Goal: Task Accomplishment & Management: Use online tool/utility

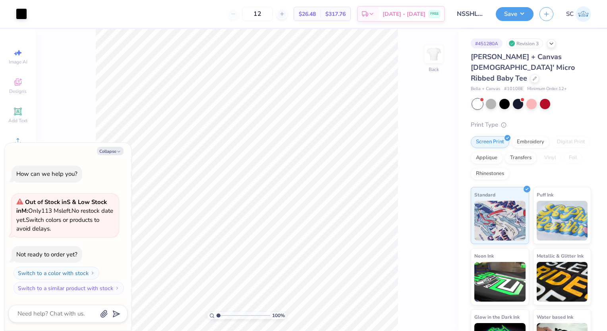
click at [114, 146] on div "Collapse How can we help you? Out of Stock in S & Low Stock in M : Only 113 Ms …" at bounding box center [67, 237] width 127 height 188
click at [116, 152] on button "Collapse" at bounding box center [110, 151] width 27 height 8
type textarea "x"
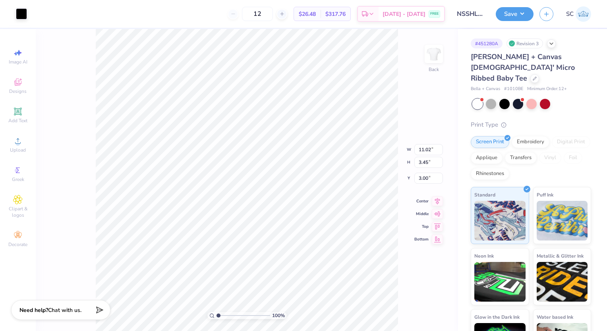
click at [429, 121] on div "100 % Back W 11.02 11.02 " H 3.45 3.45 " Y 3.00 3.00 " Center Middle Top Bottom" at bounding box center [247, 180] width 422 height 302
click at [531, 73] on div at bounding box center [534, 77] width 9 height 9
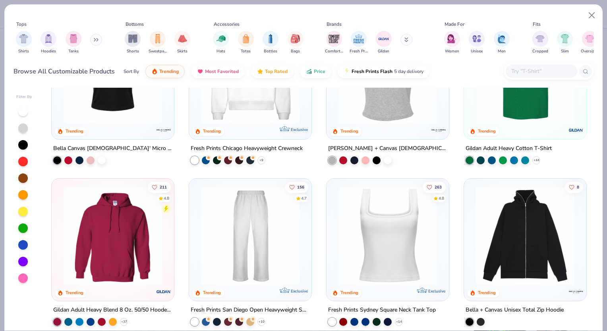
scroll to position [267, 0]
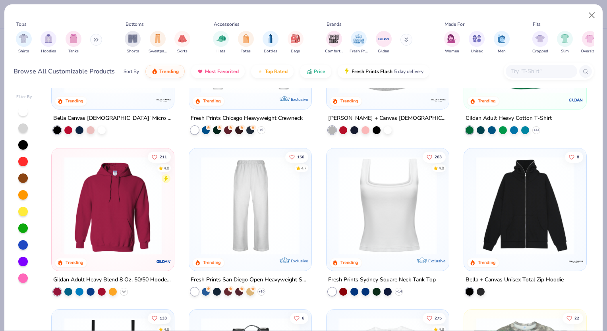
click at [122, 288] on icon at bounding box center [124, 291] width 6 height 6
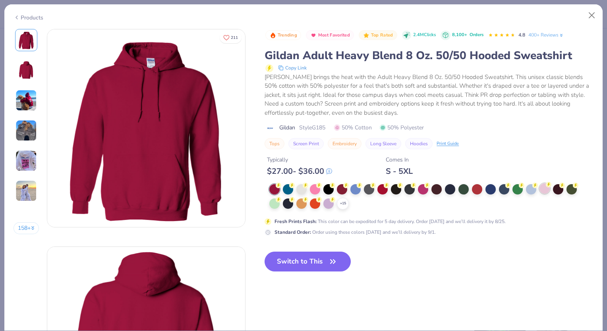
scroll to position [106, 0]
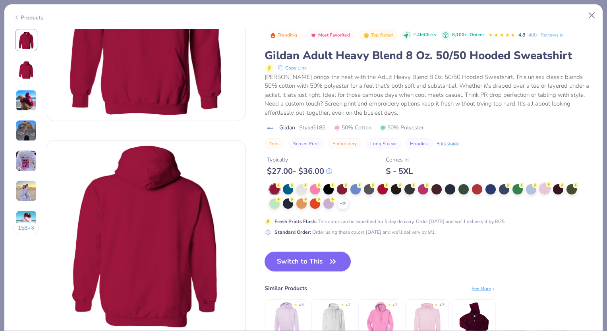
click at [544, 184] on div at bounding box center [545, 189] width 10 height 10
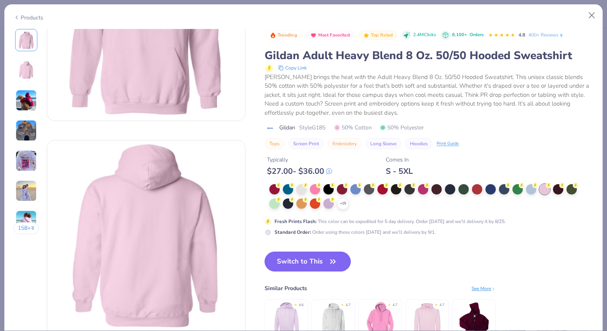
click at [318, 266] on button "Switch to This" at bounding box center [308, 262] width 86 height 20
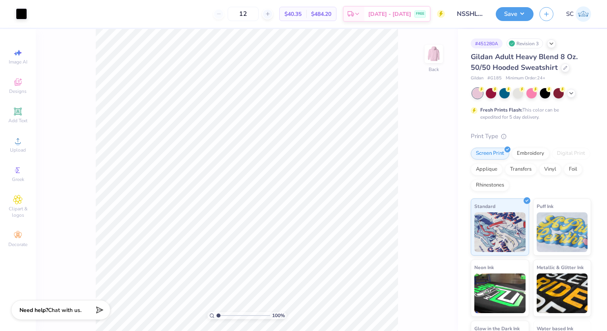
click at [5, 141] on div "Upload" at bounding box center [18, 144] width 28 height 23
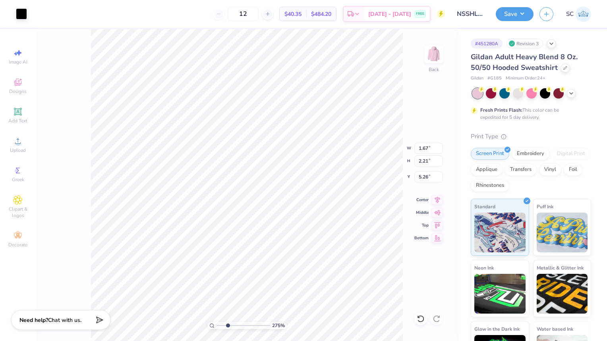
type input "2.75200744802444"
type input "0.33"
type input "0.29"
type input "5.98"
type input "2.75200744802444"
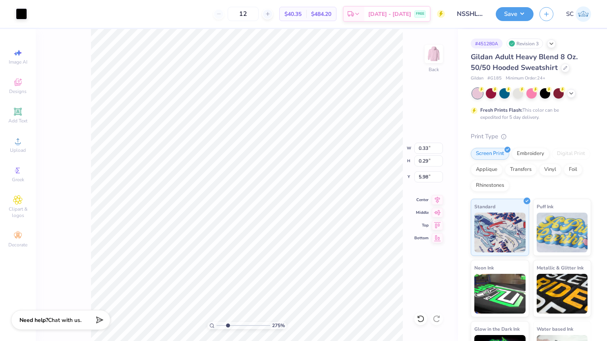
type input "1.67"
type input "2.21"
type input "5.26"
type input "1"
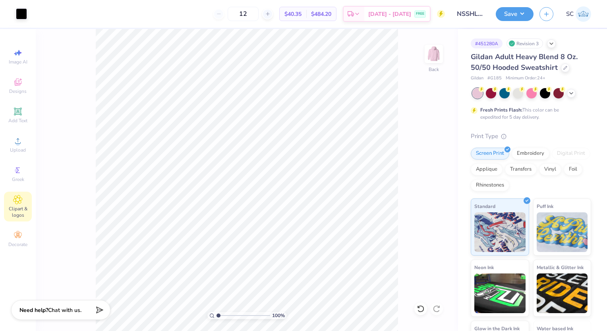
click at [15, 210] on span "Clipart & logos" at bounding box center [18, 212] width 28 height 13
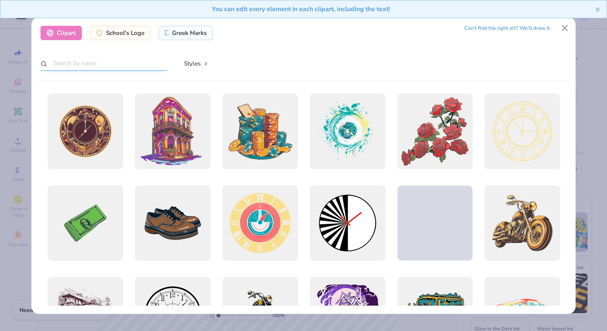
click at [76, 59] on input "text" at bounding box center [104, 63] width 127 height 15
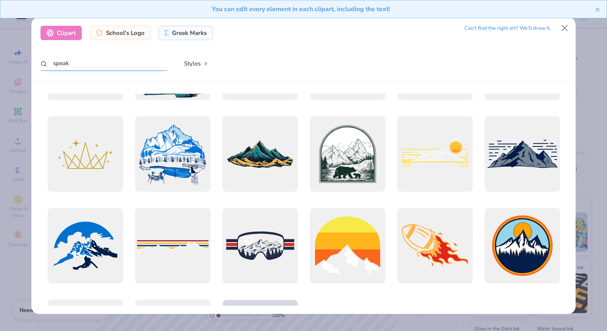
scroll to position [696, 0]
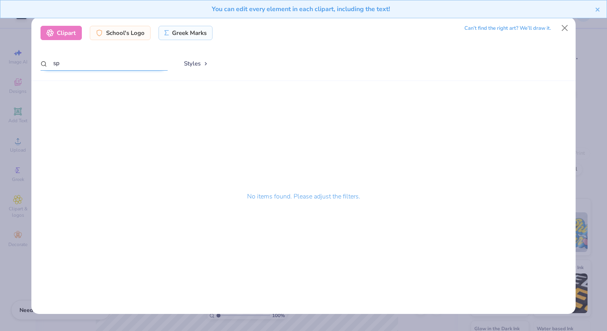
type input "s"
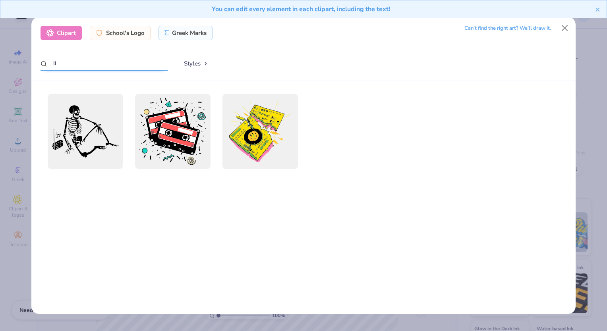
type input "l"
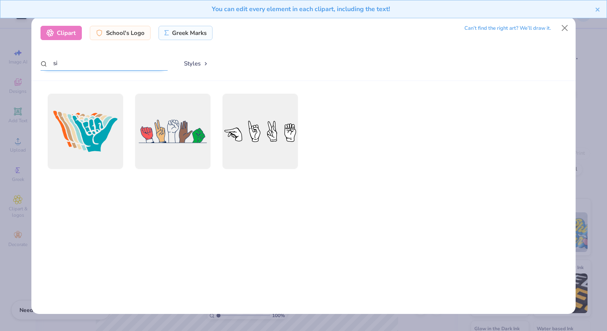
type input "s"
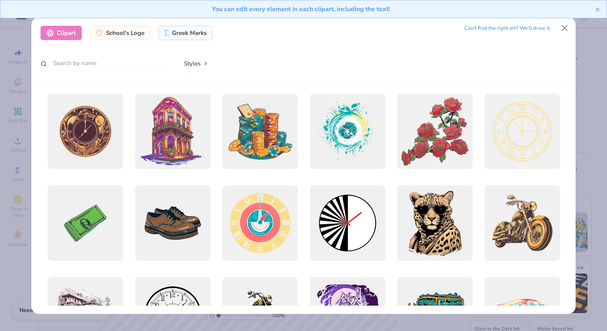
click at [242, 79] on div "Clipart School's Logo Greek Marks Can’t find the right art? We’ll draw it. Styl…" at bounding box center [303, 49] width 544 height 64
click at [564, 30] on button "Close" at bounding box center [564, 27] width 15 height 15
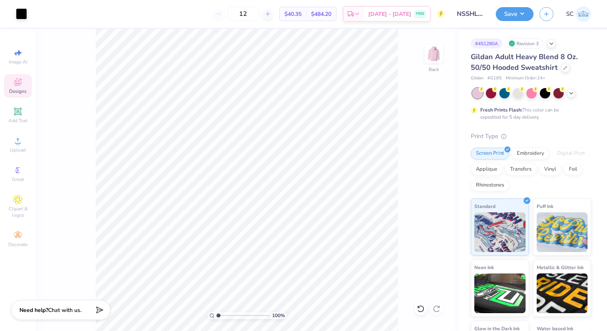
click at [19, 91] on span "Designs" at bounding box center [17, 91] width 17 height 6
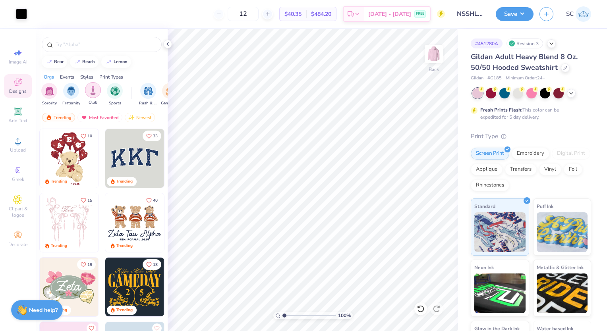
click at [93, 90] on img "filter for Club" at bounding box center [93, 90] width 9 height 9
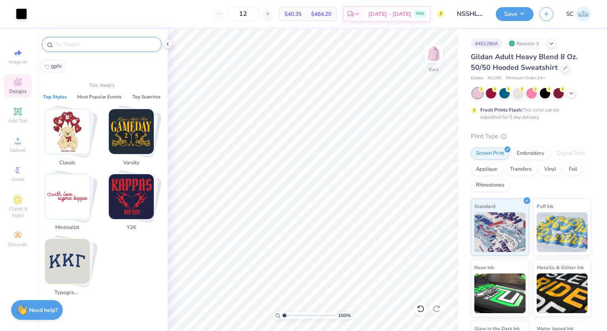
click at [88, 41] on input "text" at bounding box center [106, 45] width 102 height 8
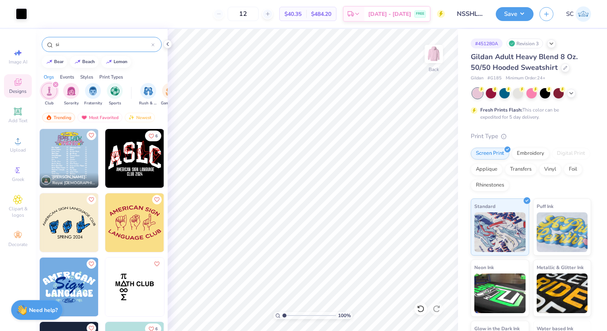
type input "s"
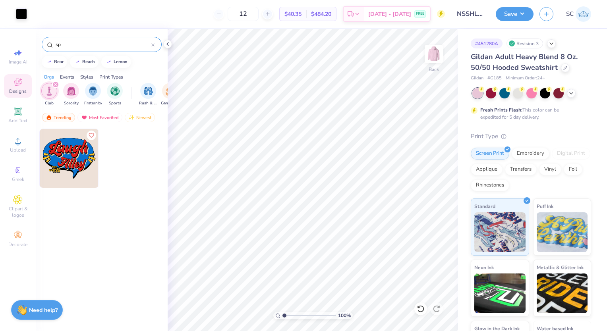
type input "s"
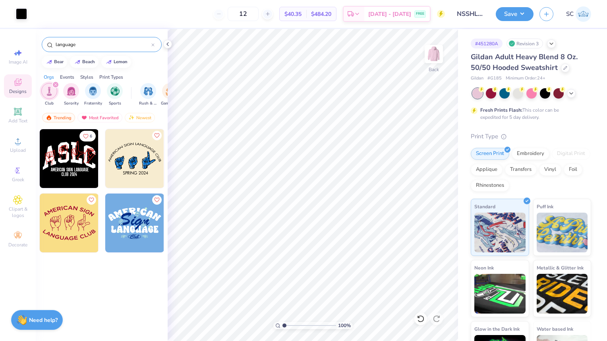
type input "language"
click at [166, 43] on icon at bounding box center [167, 44] width 6 height 6
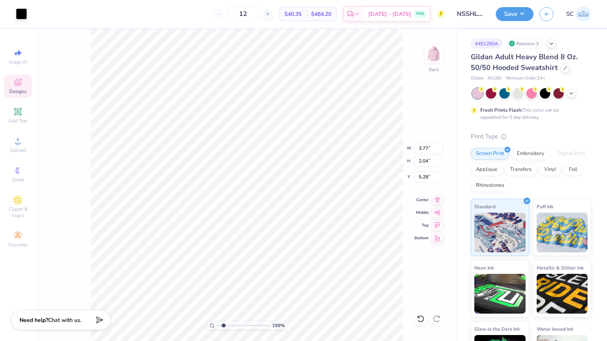
type input "1.98748891809811"
type input "1.98"
type input "1"
type input "2.52"
type input "1.36"
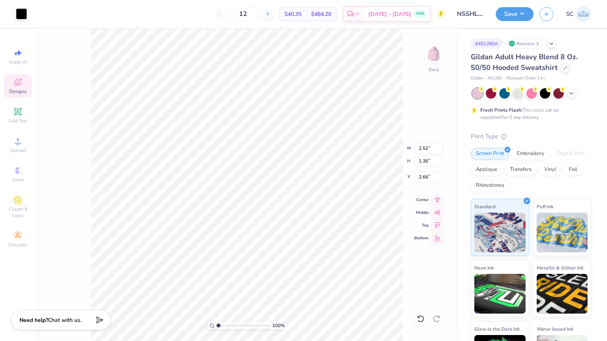
type input "3.00"
type input "2.60"
type input "2.43"
type input "1.38"
type input "3.32"
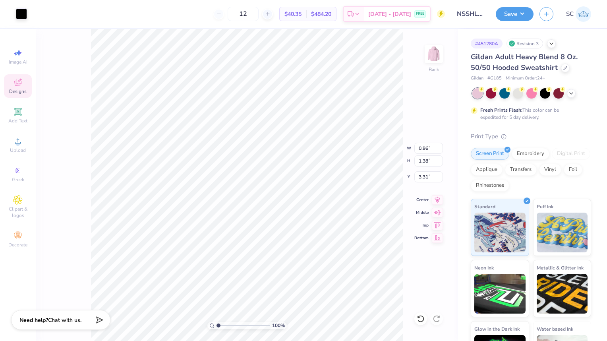
type input "3.31"
type input "3.00"
click at [12, 205] on div "Clipart & logos" at bounding box center [18, 207] width 28 height 30
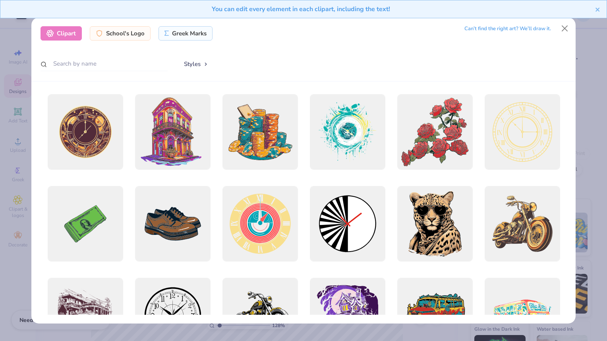
click at [515, 27] on div "Can’t find the right art? We’ll draw it." at bounding box center [507, 29] width 87 height 14
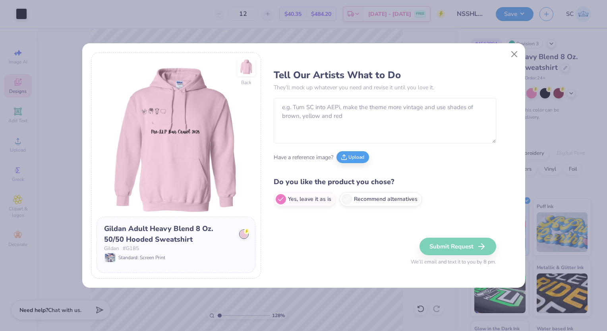
type input "1"
click at [318, 113] on textarea at bounding box center [385, 120] width 222 height 45
click at [318, 113] on textarea "To enrich screen reader interactions, please activate Accessibility in Grammarl…" at bounding box center [385, 120] width 222 height 45
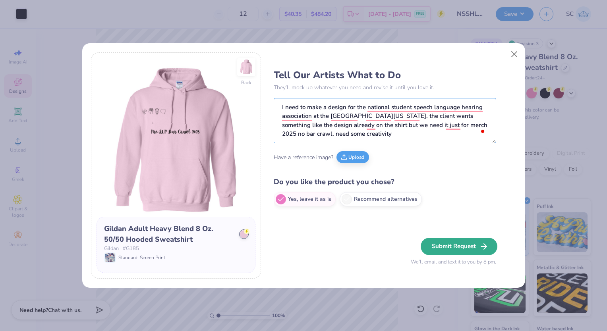
type textarea "I need to make a design for the national student speech language hearing associ…"
click at [439, 242] on button "Submit Request" at bounding box center [459, 246] width 77 height 17
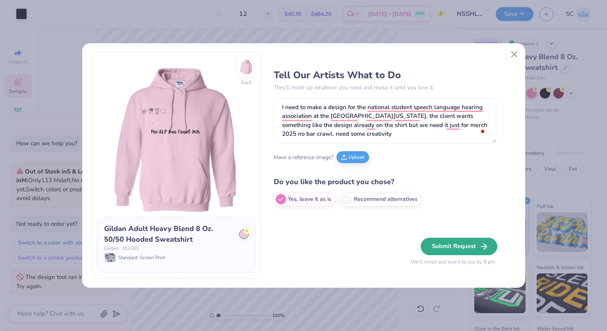
click at [468, 250] on button "Submit Request" at bounding box center [459, 246] width 77 height 17
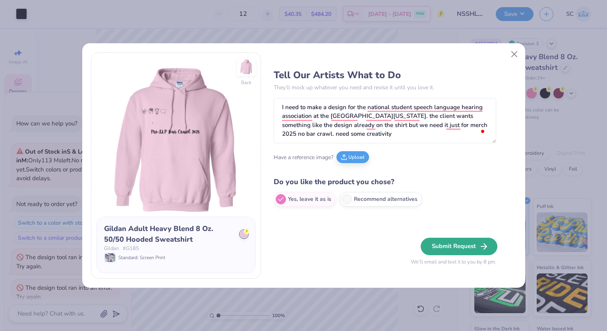
scroll to position [10, 0]
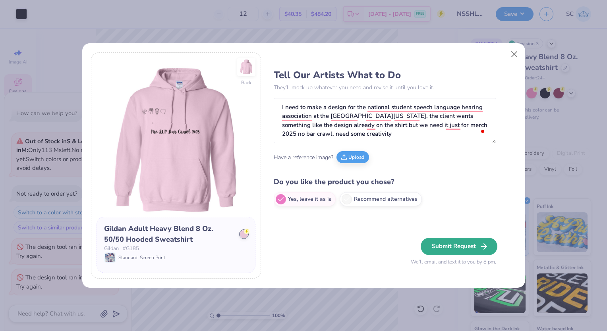
click at [468, 250] on button "Submit Request" at bounding box center [459, 246] width 77 height 17
type textarea "x"
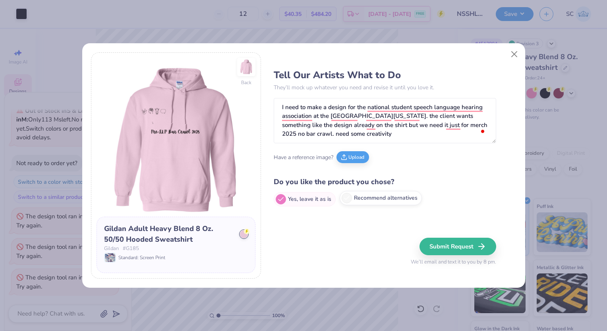
drag, startPoint x: 308, startPoint y: 197, endPoint x: 350, endPoint y: 201, distance: 41.9
click at [350, 201] on div "Yes, leave it as is Recommend alternatives" at bounding box center [385, 199] width 222 height 14
click at [350, 201] on label "Recommend alternatives" at bounding box center [381, 198] width 82 height 14
click at [279, 201] on input "Recommend alternatives" at bounding box center [276, 199] width 5 height 5
radio input "true"
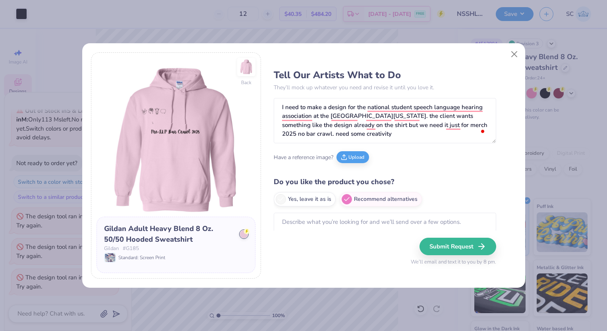
scroll to position [13, 0]
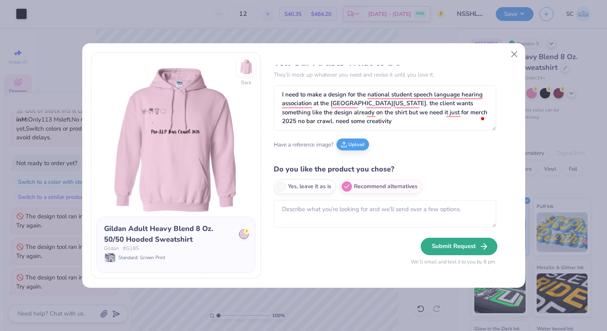
click at [449, 241] on button "Submit Request" at bounding box center [459, 246] width 77 height 17
type textarea "x"
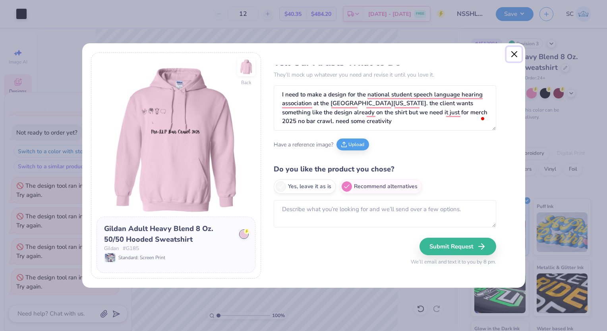
click at [516, 58] on button "Close" at bounding box center [514, 54] width 15 height 15
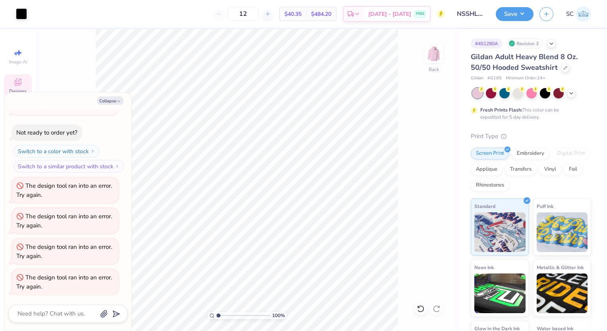
radio input "true"
click at [110, 100] on button "Collapse" at bounding box center [110, 101] width 27 height 8
type textarea "x"
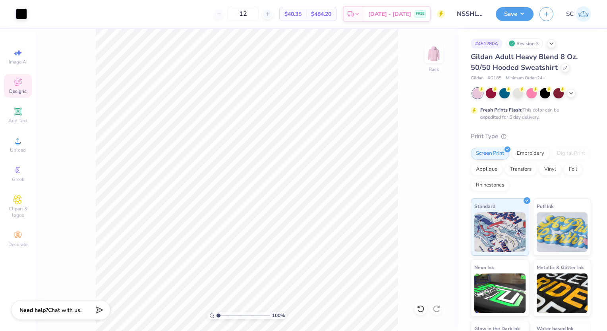
click at [417, 214] on div "100 % Back" at bounding box center [247, 180] width 422 height 302
click at [15, 145] on icon at bounding box center [18, 141] width 10 height 10
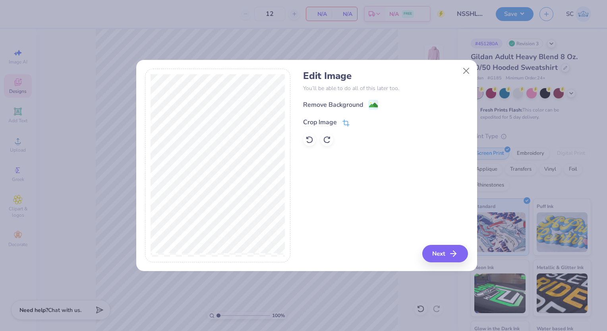
click at [319, 120] on div "Crop Image" at bounding box center [320, 123] width 34 height 10
click at [358, 122] on icon at bounding box center [359, 121] width 5 height 5
click at [371, 106] on image at bounding box center [373, 106] width 9 height 9
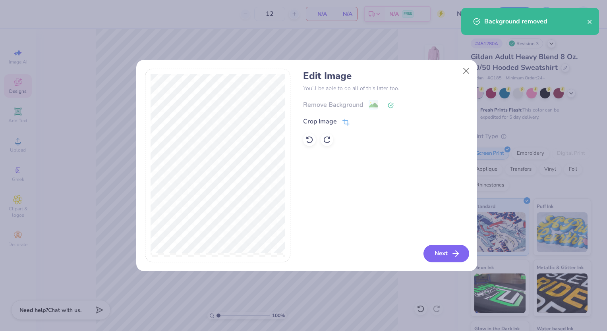
click at [448, 251] on button "Next" at bounding box center [447, 253] width 46 height 17
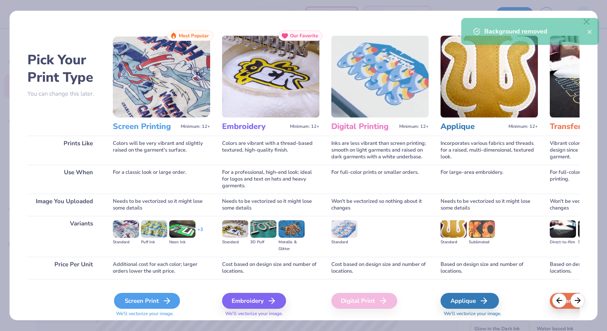
click at [145, 300] on div "Screen Print" at bounding box center [147, 301] width 66 height 16
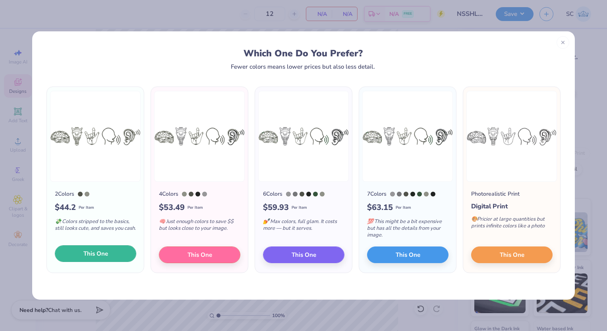
click at [113, 250] on button "This One" at bounding box center [95, 254] width 81 height 17
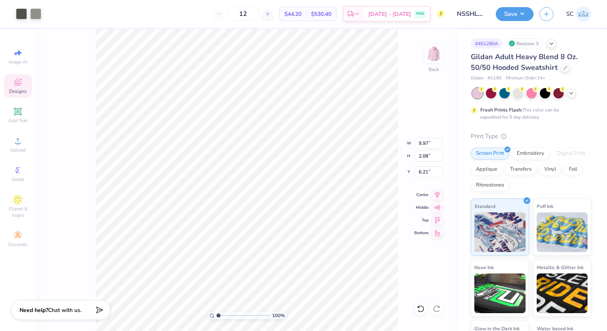
click at [20, 11] on div at bounding box center [303, 165] width 607 height 331
click at [20, 11] on div at bounding box center [21, 13] width 11 height 11
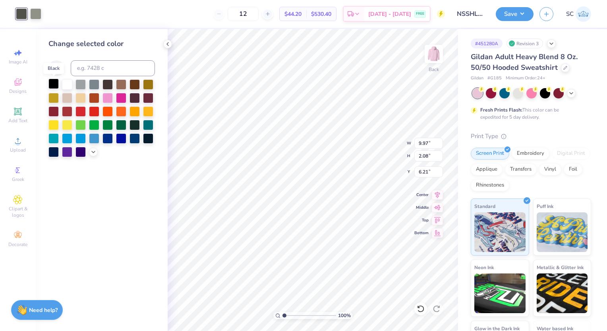
click at [49, 81] on div at bounding box center [53, 84] width 10 height 10
click at [35, 13] on div at bounding box center [35, 13] width 11 height 11
click at [53, 82] on div at bounding box center [53, 84] width 10 height 10
click at [96, 85] on div at bounding box center [94, 84] width 10 height 10
click at [110, 85] on div at bounding box center [108, 84] width 10 height 10
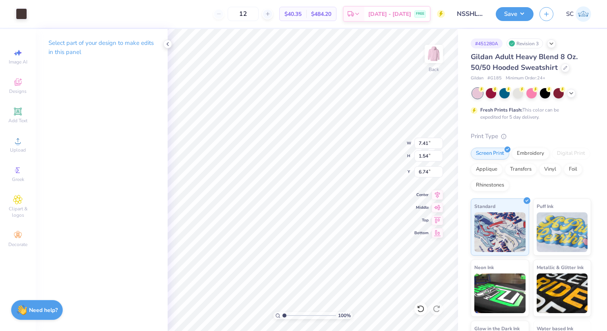
type input "7.41"
type input "1.54"
type input "3.00"
type input "6.40"
type input "1.33"
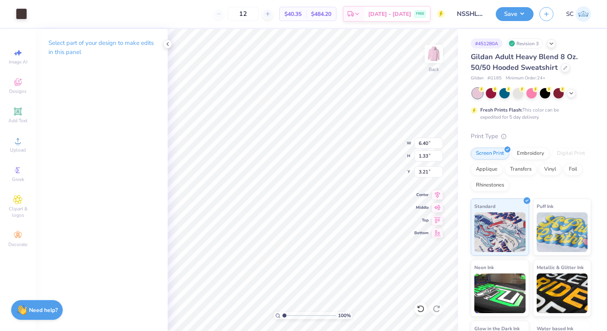
type input "3.00"
click at [21, 143] on icon at bounding box center [18, 141] width 10 height 10
click at [165, 44] on icon at bounding box center [167, 44] width 6 height 6
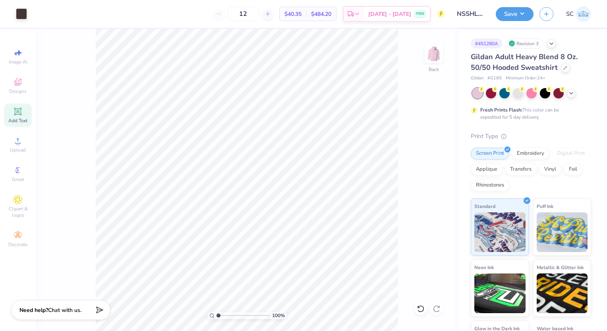
click at [16, 110] on icon at bounding box center [18, 111] width 6 height 6
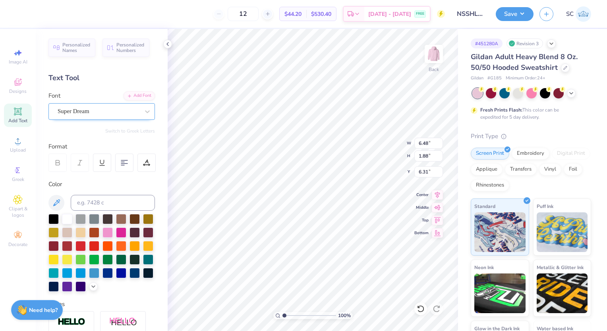
click at [120, 112] on div "Super Dream" at bounding box center [98, 111] width 83 height 12
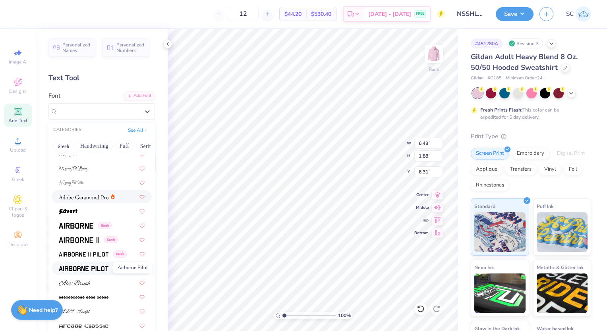
scroll to position [78, 0]
click at [83, 253] on img at bounding box center [84, 254] width 50 height 6
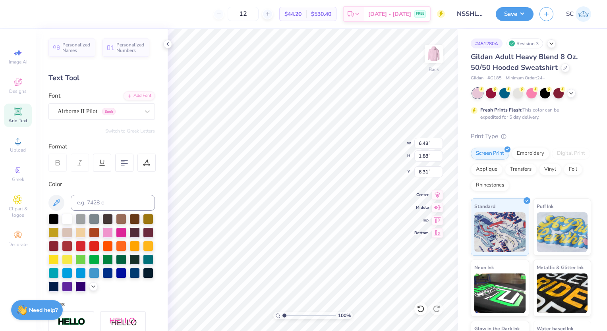
type input "6.07"
type input "1.96"
type input "6.27"
click at [79, 108] on div "Airborne II Pilot Greek" at bounding box center [98, 111] width 83 height 12
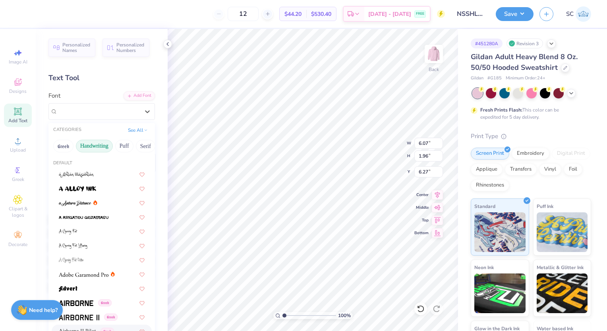
click at [103, 148] on button "Handwriting" at bounding box center [94, 146] width 37 height 13
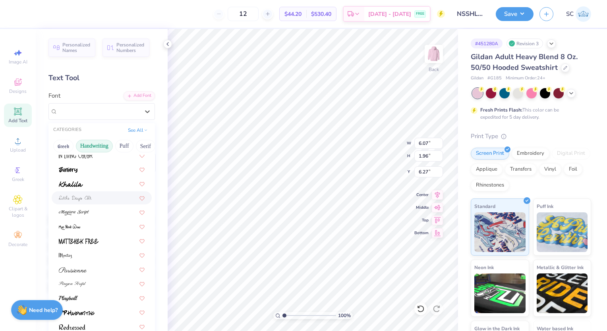
scroll to position [148, 0]
click at [93, 214] on div at bounding box center [102, 212] width 86 height 8
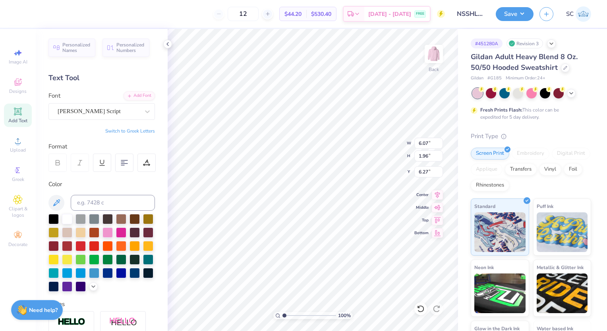
type input "12.40"
type input "2.67"
type input "5.91"
click at [15, 120] on span "Add Text" at bounding box center [17, 121] width 19 height 6
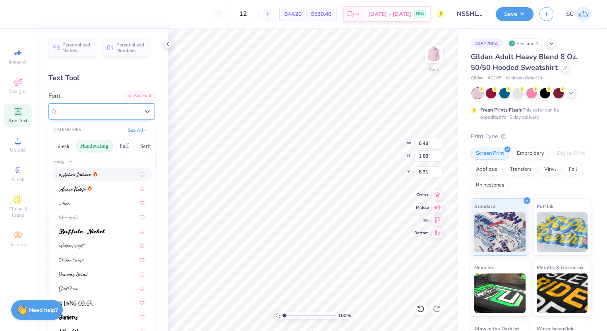
click at [102, 115] on div "Super Dream" at bounding box center [98, 111] width 83 height 12
click at [99, 172] on div at bounding box center [102, 174] width 86 height 8
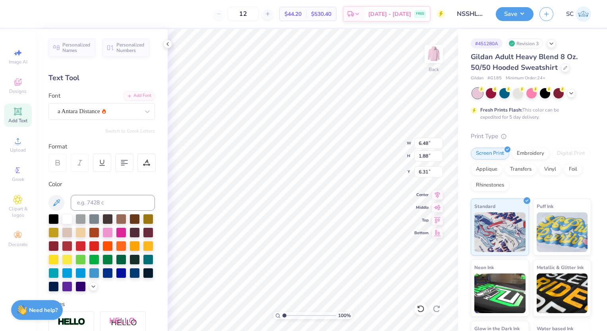
type input "7.44"
type input "2.45"
type input "6.03"
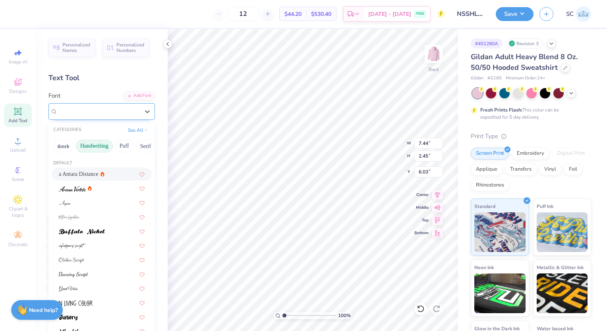
click at [98, 103] on div "a Antara Distance" at bounding box center [101, 111] width 106 height 17
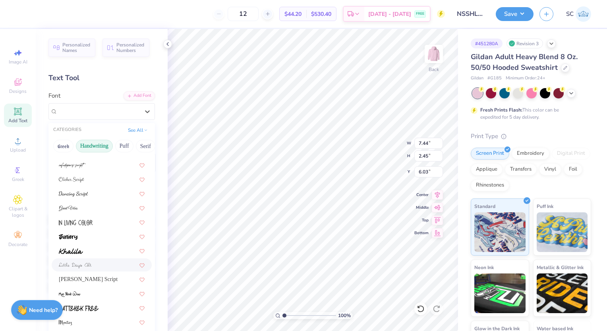
scroll to position [81, 0]
click at [93, 275] on span "Magiera Script" at bounding box center [88, 279] width 59 height 8
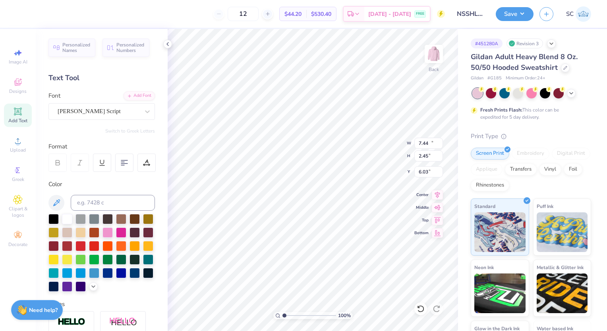
type input "12.40"
type input "2.67"
type input "5.91"
click at [143, 265] on div at bounding box center [148, 260] width 10 height 10
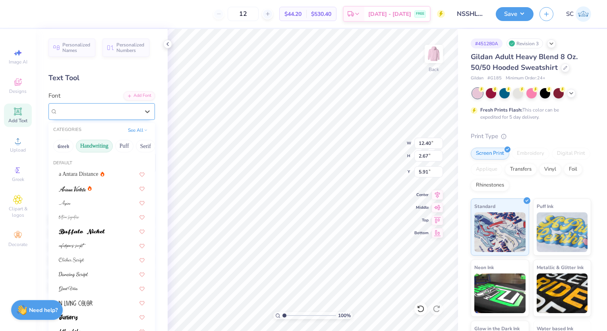
click at [103, 107] on div "Magiera Script" at bounding box center [98, 111] width 83 height 12
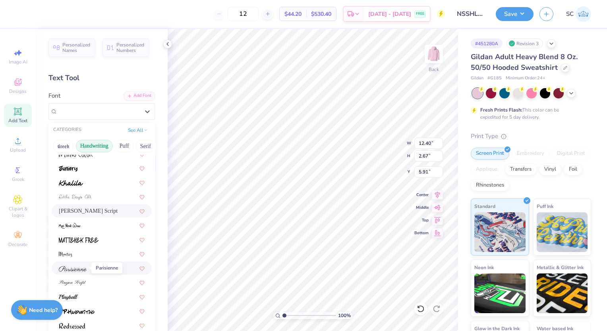
scroll to position [180, 0]
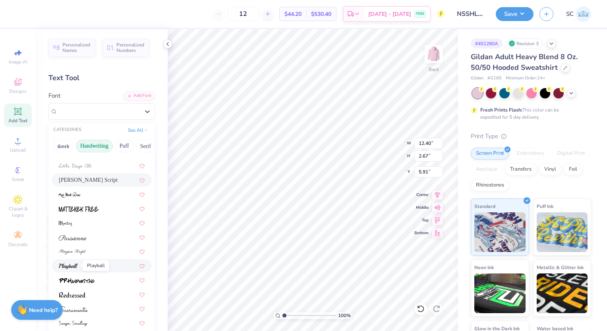
click at [70, 268] on img at bounding box center [68, 267] width 19 height 6
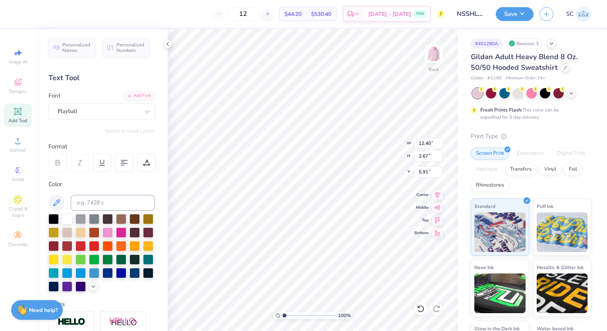
type input "7.33"
type input "1.97"
type input "6.27"
type textarea "NSSLHA Chapter University of Delaware"
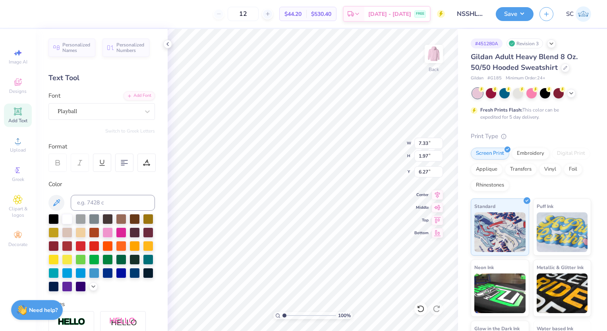
scroll to position [6, 2]
click at [167, 79] on div "12 $44.20 Per Item $530.40 Total Est. Delivery Aug 30 - Sep 2 FREE Design Title…" at bounding box center [303, 165] width 607 height 331
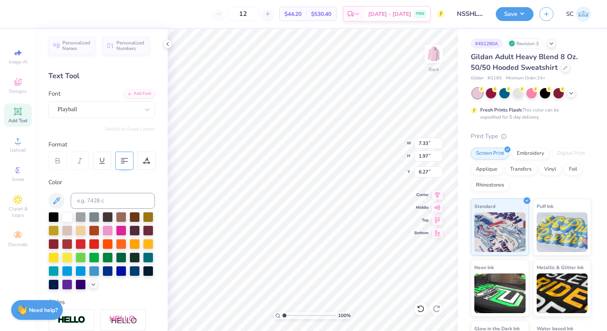
click at [124, 157] on icon at bounding box center [124, 160] width 7 height 7
click at [110, 216] on div at bounding box center [108, 216] width 10 height 10
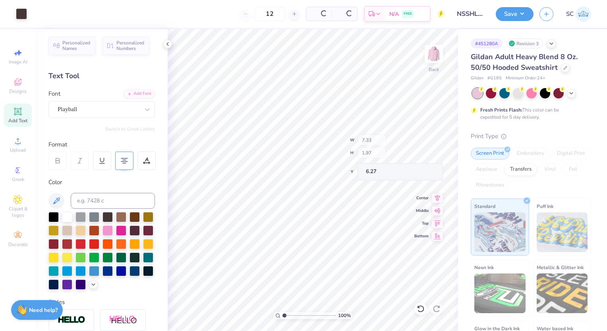
type input "15.47"
type input "3.86"
type input "5.32"
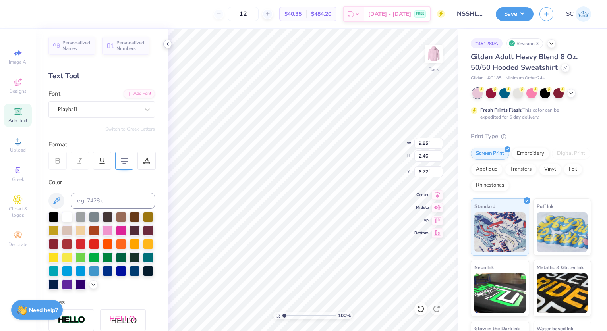
type input "9.85"
type input "2.46"
type input "6.72"
type input "4.87"
type input "1.21"
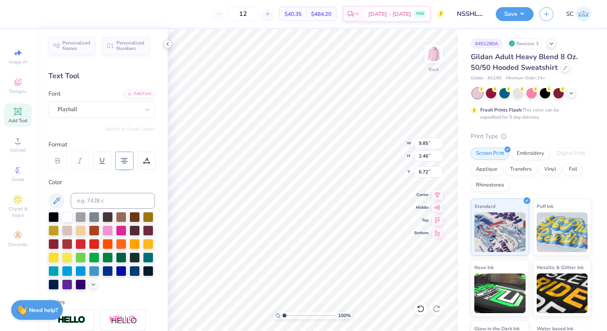
type input "7.96"
type input "4.71"
click at [437, 59] on img at bounding box center [434, 54] width 32 height 32
click at [167, 41] on icon at bounding box center [167, 44] width 6 height 6
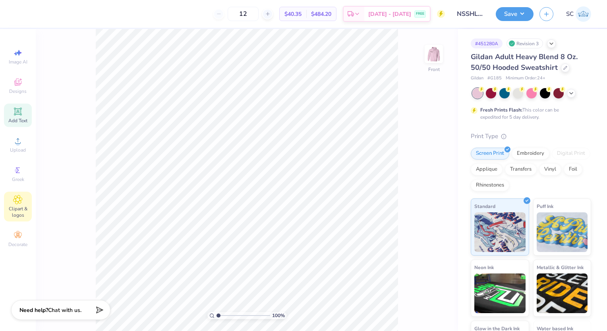
click at [23, 216] on span "Clipart & logos" at bounding box center [18, 212] width 28 height 13
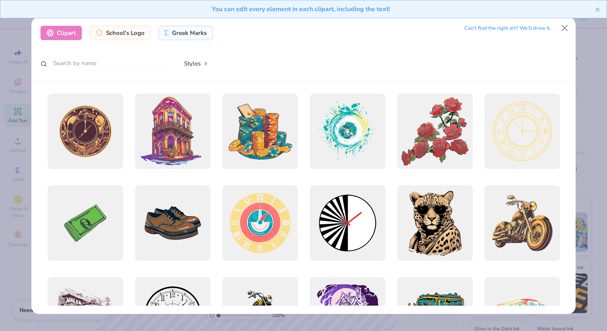
click at [523, 25] on div "Can’t find the right art? We’ll draw it." at bounding box center [507, 28] width 87 height 14
type input "1.00225715428711"
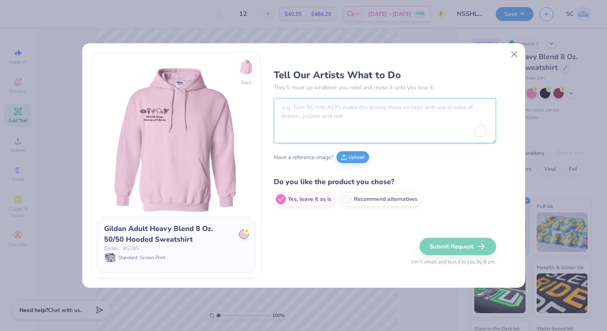
click at [404, 121] on textarea "To enrich screen reader interactions, please activate Accessibility in Grammarl…" at bounding box center [385, 120] width 222 height 45
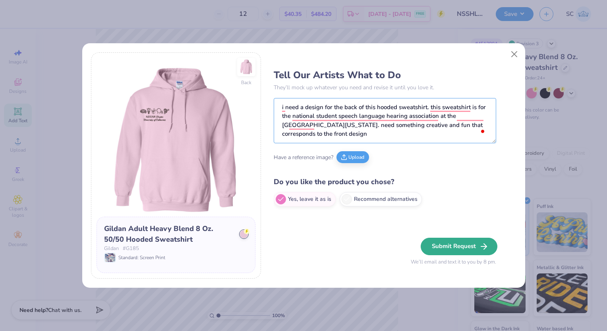
type textarea "i need a design for the back of this hooded sweatshirt. this sweatshirt is for …"
click at [442, 242] on button "Submit Request" at bounding box center [459, 246] width 77 height 17
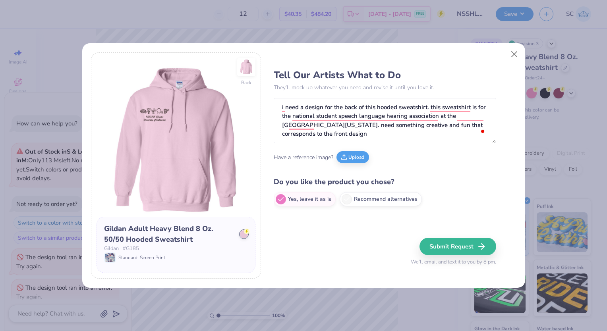
scroll to position [102, 0]
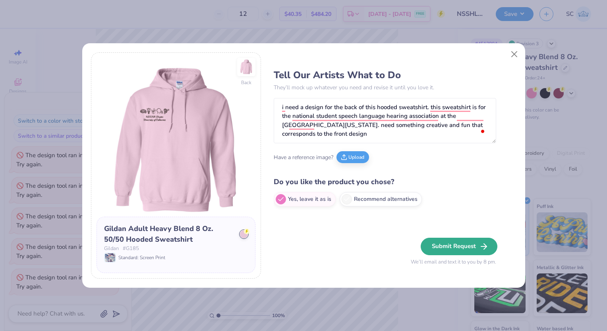
click at [464, 248] on button "Submit Request" at bounding box center [459, 246] width 77 height 17
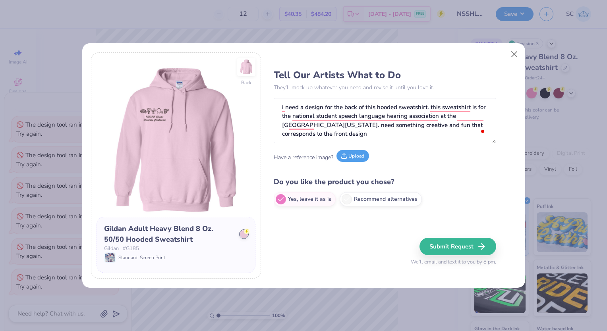
click at [353, 161] on button "Upload" at bounding box center [353, 156] width 33 height 12
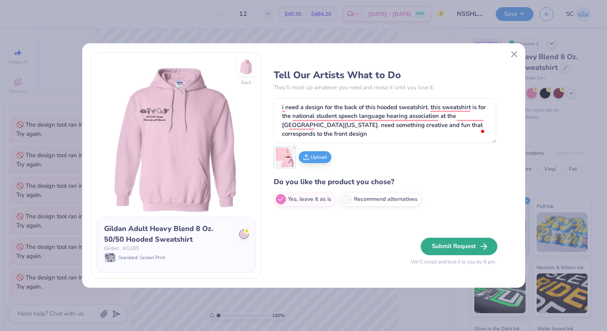
click at [479, 250] on icon "button" at bounding box center [484, 247] width 10 height 10
click at [480, 253] on button "Submit Request" at bounding box center [459, 246] width 77 height 17
type textarea "x"
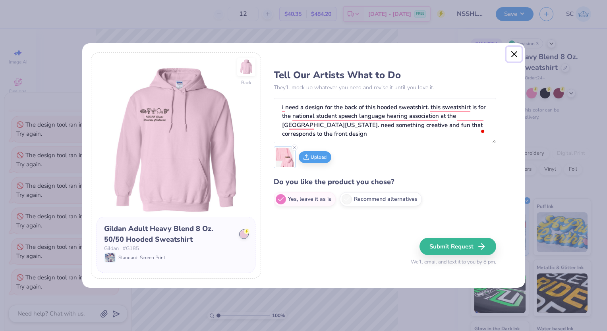
click at [510, 48] on button "Close" at bounding box center [514, 54] width 15 height 15
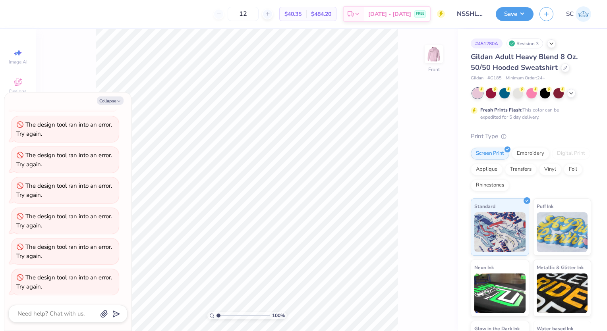
click at [427, 195] on div "100 % Front" at bounding box center [247, 180] width 422 height 302
click at [112, 108] on div "Collapse How can we help you? Out of Stock in S & Low Stock in M : Only 113 Ms …" at bounding box center [67, 212] width 127 height 238
click at [16, 53] on icon at bounding box center [16, 54] width 4 height 4
type input "1.00225715428711"
type textarea "x"
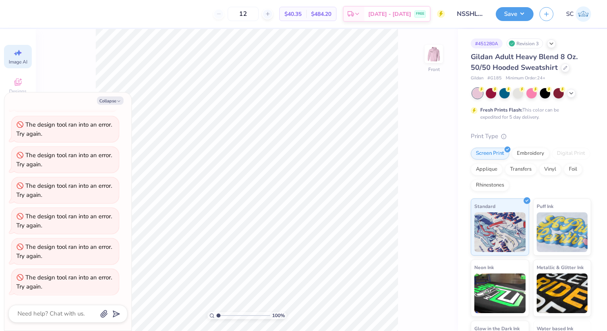
select select "4"
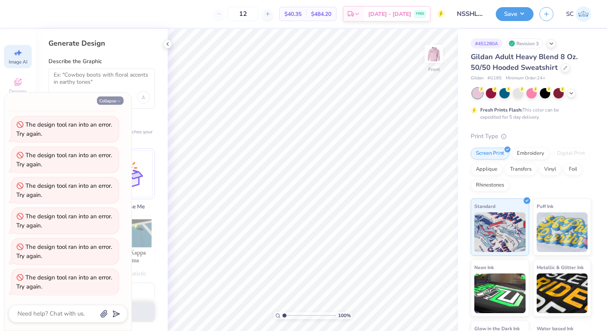
click at [113, 101] on button "Collapse" at bounding box center [110, 101] width 27 height 8
type textarea "x"
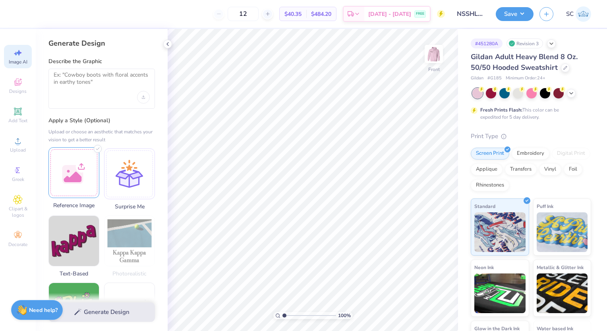
click at [68, 176] on div at bounding box center [73, 172] width 51 height 51
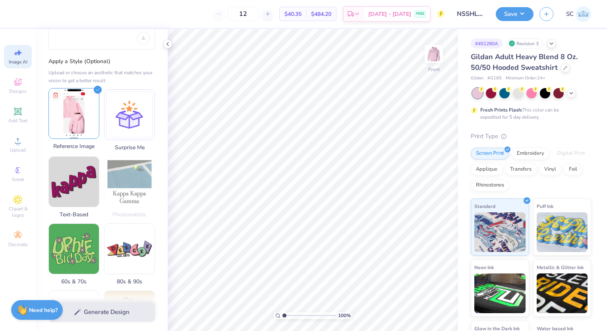
scroll to position [64, 0]
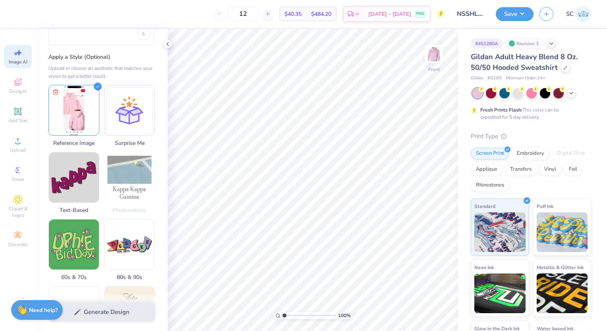
click at [126, 317] on div "Generate Design" at bounding box center [102, 312] width 132 height 39
click at [126, 308] on div "Generate Design" at bounding box center [102, 312] width 132 height 39
click at [125, 318] on div "Generate Design" at bounding box center [102, 312] width 132 height 39
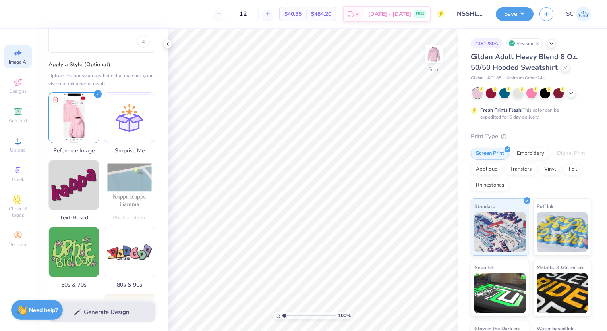
scroll to position [0, 0]
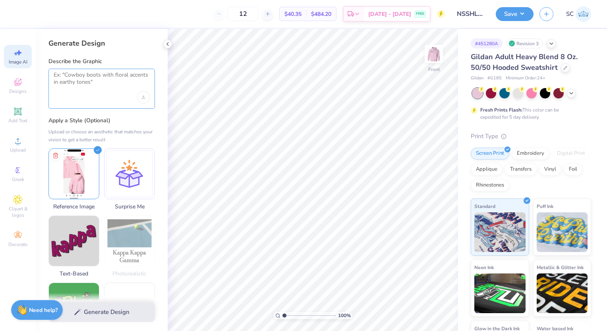
click at [113, 88] on textarea at bounding box center [102, 82] width 96 height 20
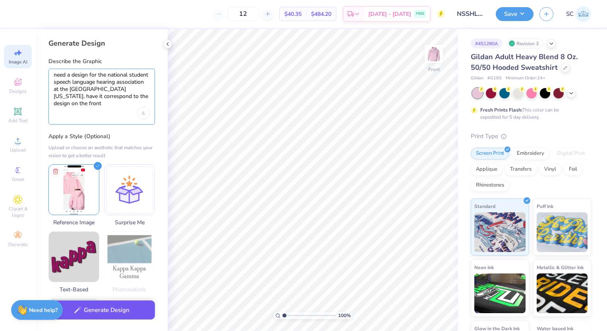
type textarea "need a design for the national student speech language hearing association at t…"
click at [100, 311] on button "Generate Design" at bounding box center [101, 310] width 106 height 19
type input "1.00225715428711"
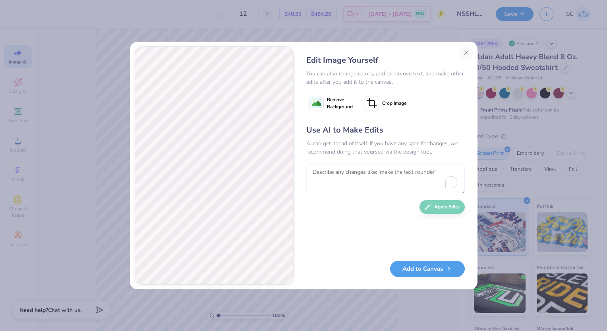
click at [396, 172] on textarea "To enrich screen reader interactions, please activate Accessibility in Grammarl…" at bounding box center [385, 178] width 159 height 31
type textarea "make it full colors not see thru"
click at [440, 205] on button "Apply Edits" at bounding box center [442, 205] width 45 height 14
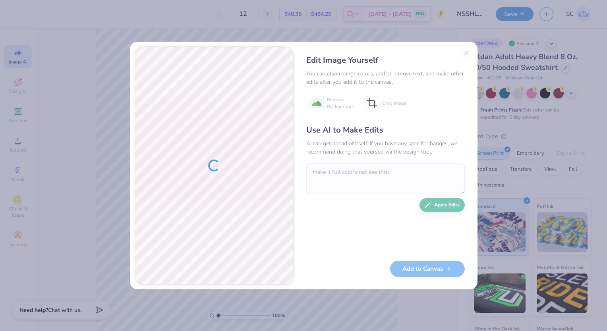
click at [440, 205] on div "Use AI to Make Edits AI can get ahead of itself. If you have any specific chang…" at bounding box center [385, 188] width 159 height 129
type input "1.00225715428711"
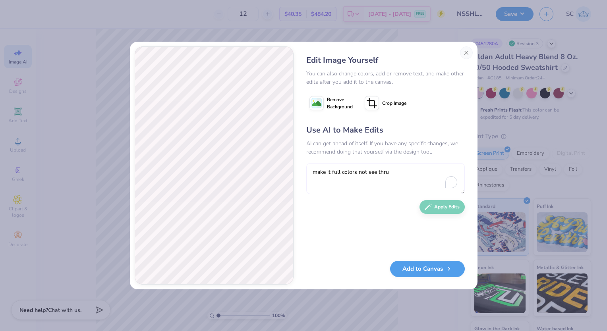
click at [391, 177] on textarea "make it full colors not see thru" at bounding box center [385, 178] width 159 height 31
click at [326, 172] on textarea "make verything the same color" at bounding box center [385, 178] width 159 height 31
click at [400, 170] on textarea "make everything the same color" at bounding box center [385, 178] width 159 height 31
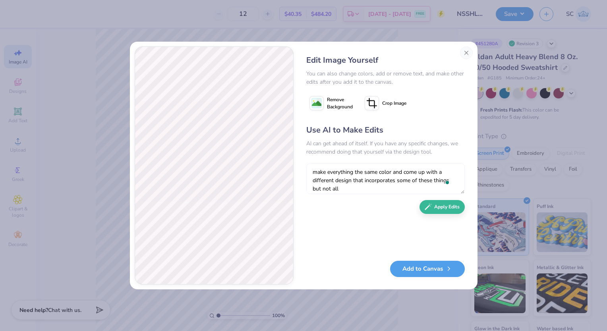
scroll to position [7, 0]
type textarea "make everything the same color and come up with a different design that incorpo…"
click at [452, 208] on button "Apply Edits" at bounding box center [442, 205] width 45 height 14
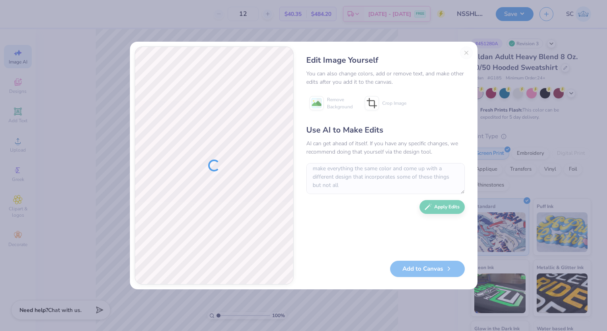
scroll to position [0, 0]
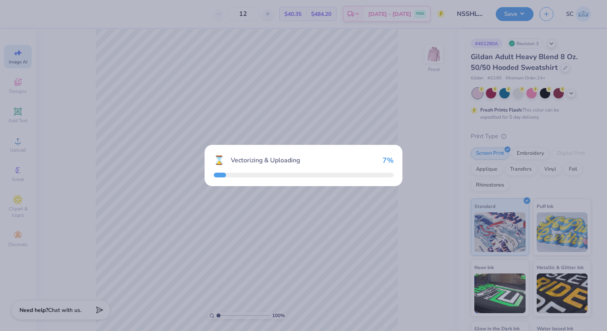
click at [169, 301] on div "⌛ Vectorizing & Uploading 7 %" at bounding box center [303, 165] width 607 height 331
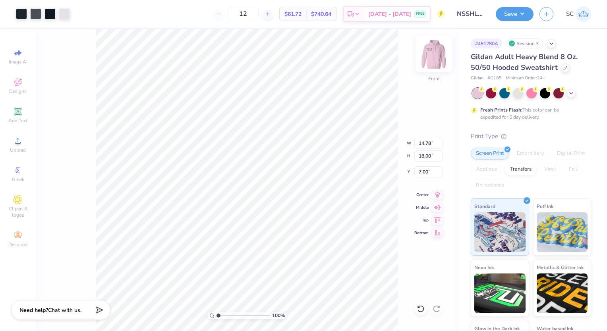
click at [426, 51] on img at bounding box center [434, 54] width 32 height 32
click at [430, 51] on img at bounding box center [434, 54] width 32 height 32
click at [18, 15] on div at bounding box center [21, 13] width 11 height 11
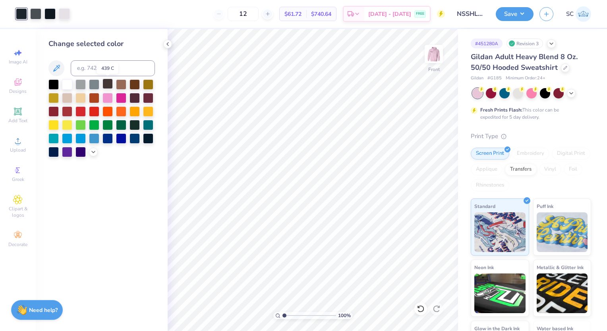
click at [105, 84] on div at bounding box center [108, 84] width 10 height 10
click at [33, 15] on div at bounding box center [35, 13] width 11 height 11
click at [108, 85] on div at bounding box center [108, 84] width 10 height 10
click at [33, 12] on div at bounding box center [35, 13] width 11 height 11
click at [106, 86] on div at bounding box center [108, 84] width 10 height 10
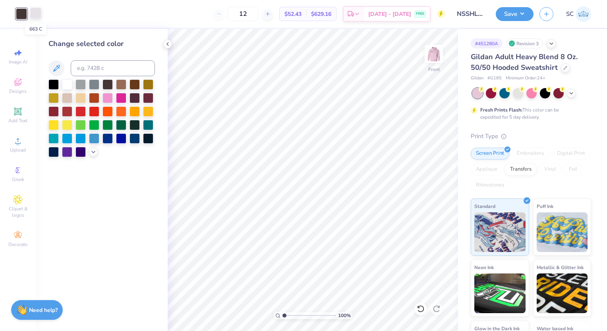
click at [37, 14] on div at bounding box center [35, 13] width 11 height 11
click at [110, 86] on div at bounding box center [108, 84] width 10 height 10
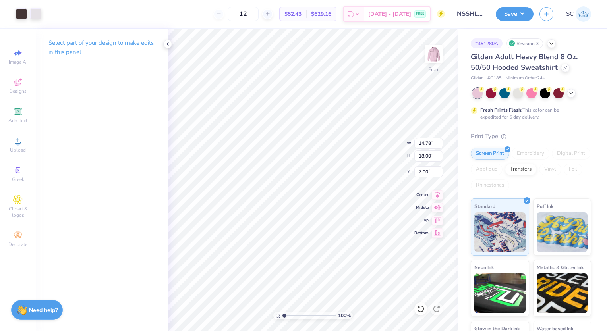
type input "1"
type input "6.40"
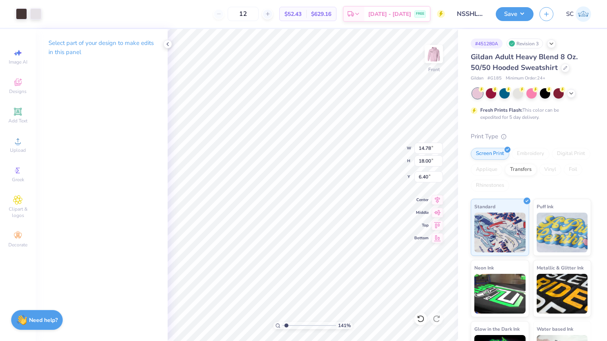
type input "1.40962354878438"
type input "6.66"
type input "1.40962354878438"
type input "6.43"
type input "1.40962354878438"
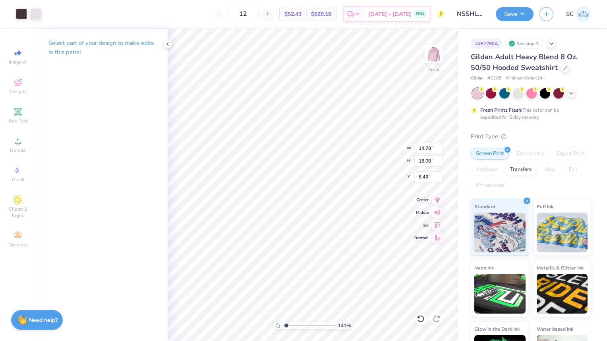
type input "6.79"
type input "1.40962354878438"
type input "10.20"
type input "12.42"
type input "12.36"
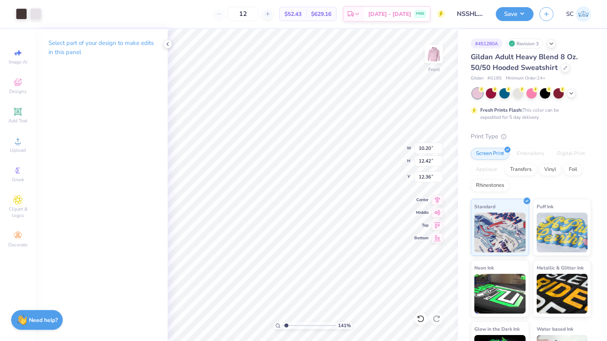
type input "1.40962354878438"
type input "6.00"
click at [437, 50] on img at bounding box center [434, 54] width 16 height 16
click at [436, 56] on img at bounding box center [434, 54] width 16 height 16
click at [436, 57] on img at bounding box center [434, 54] width 16 height 16
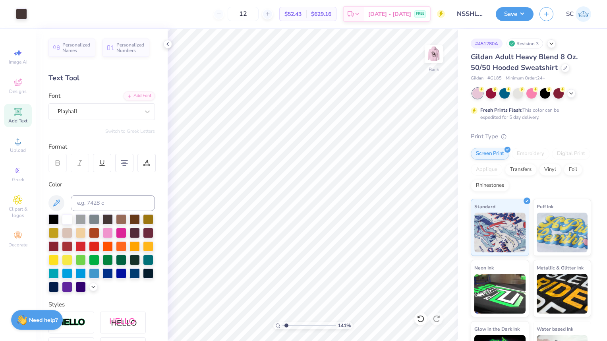
click at [432, 62] on div at bounding box center [434, 54] width 18 height 18
click at [17, 119] on span "Add Text" at bounding box center [17, 121] width 19 height 6
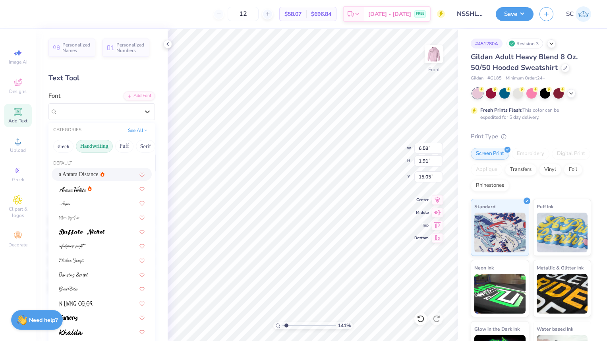
click at [83, 145] on button "Handwriting" at bounding box center [94, 146] width 37 height 13
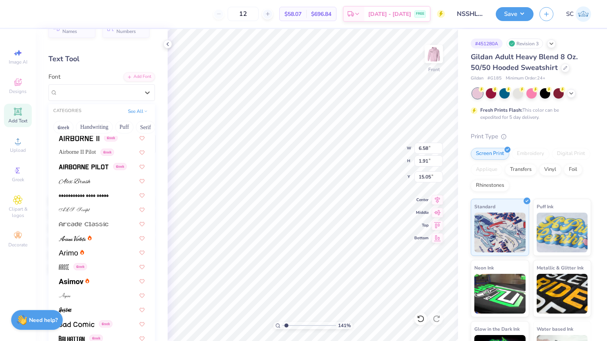
scroll to position [162, 0]
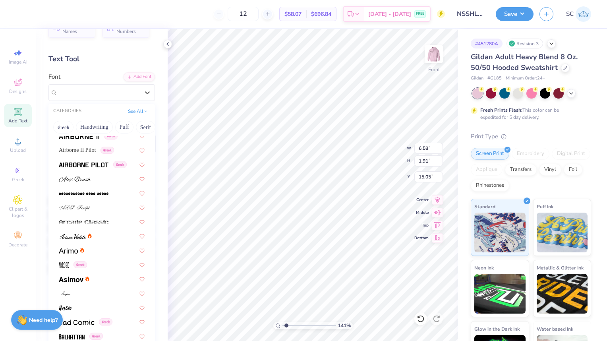
click at [91, 132] on button "Handwriting" at bounding box center [94, 127] width 37 height 13
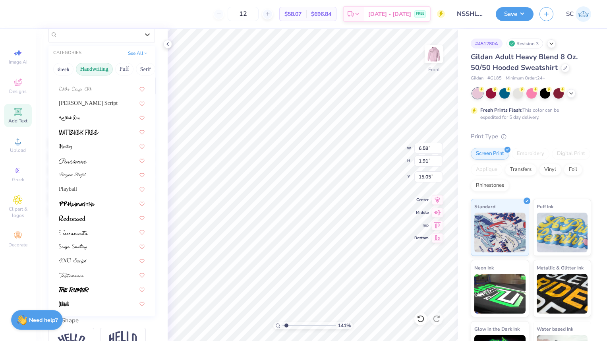
scroll to position [79, 0]
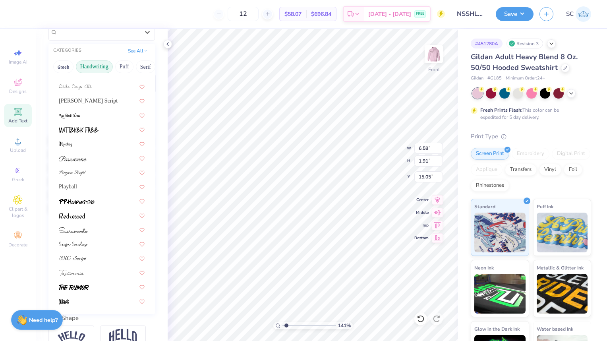
click at [70, 190] on span "Playball" at bounding box center [68, 186] width 18 height 8
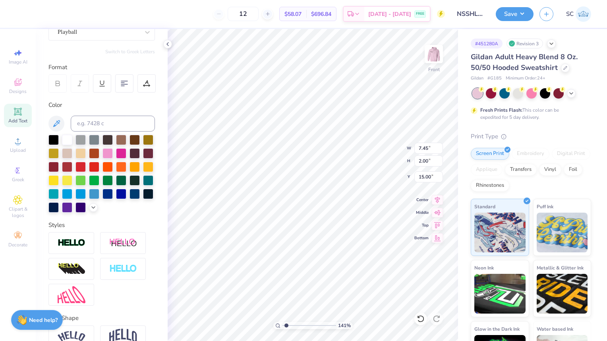
type input "1.40962354878438"
type input "7.45"
type input "2.00"
type input "15.00"
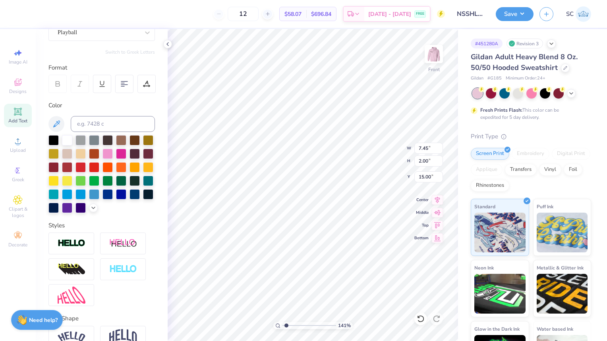
type input "1.40962354878438"
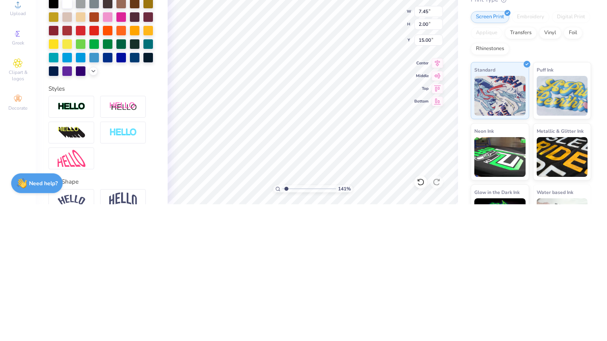
type input "1.40962354878438"
type textarea "N"
type input "1.40962354878438"
type textarea "NS"
type input "1.40962354878438"
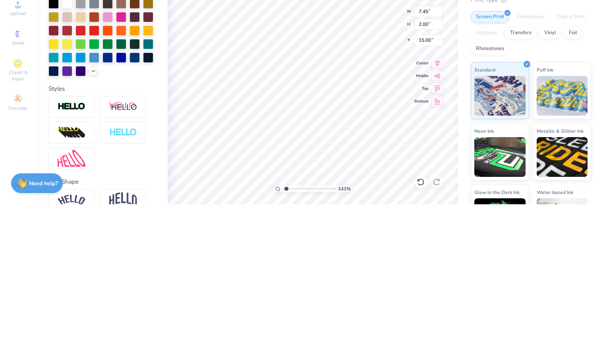
type textarea "NSS"
type input "1.40962354878438"
type textarea "NSSL"
type input "1.40962354878438"
type textarea "NSSLH"
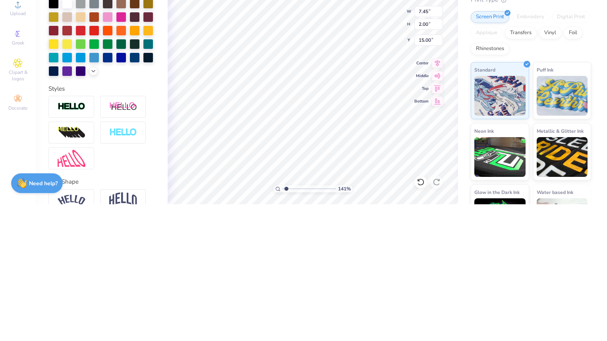
type input "1.40962354878438"
type textarea "NSSLHA"
type input "1.40962354878438"
type textarea "NSSLHA"
type input "1.40962354878438"
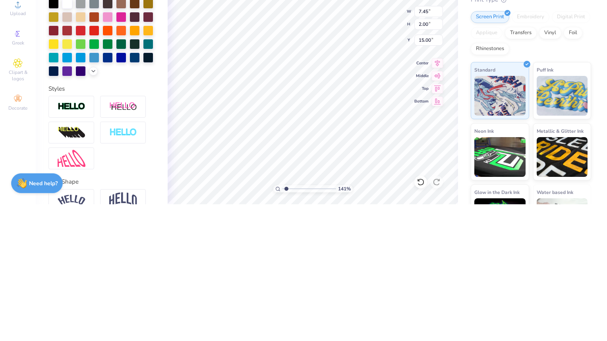
scroll to position [6, 2]
type textarea "NSSLHA"
type input "1.40962354878438"
type textarea "NSSLHA"
type input "1.40962354878438"
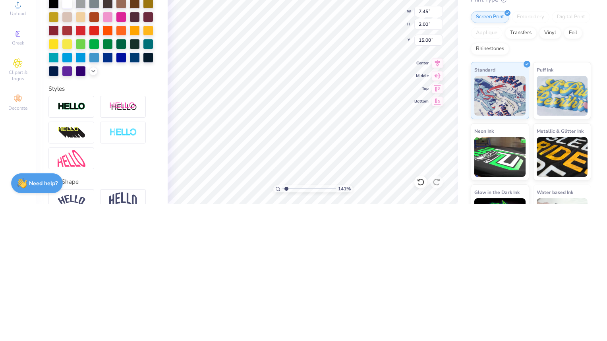
type textarea "NSSLHA"
type input "1.40962354878438"
type textarea "NSSLHA"
type input "1.40962354878438"
type textarea "NSSLHA;"
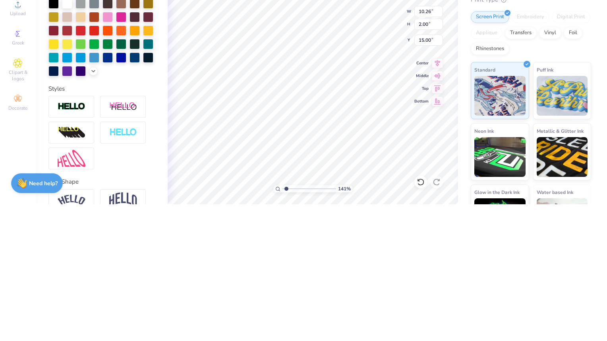
type input "1.40962354878438"
type textarea "NSSLHA"
type input "1.40962354878438"
type textarea "NSSLHA~"
type input "1.40962354878438"
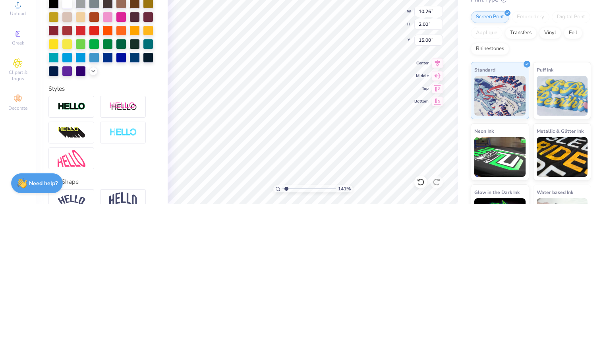
type textarea "NSSLHA"
type input "1.40962354878438"
type textarea "NSSLHA×"
type input "1.40962354878438"
type textarea "NSSLHA×U"
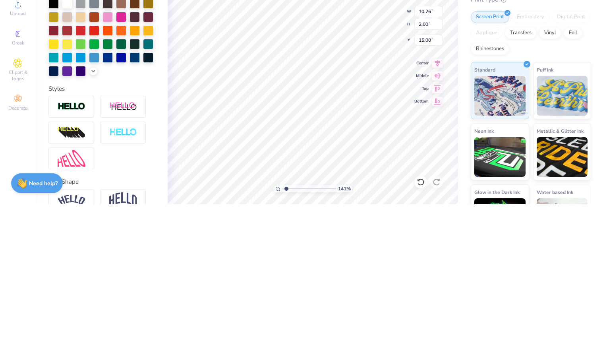
type input "1.40962354878438"
type textarea "NSSLHA×Un"
type input "1.40962354878438"
type textarea "NSSLHA×Uni"
type input "1.40962354878438"
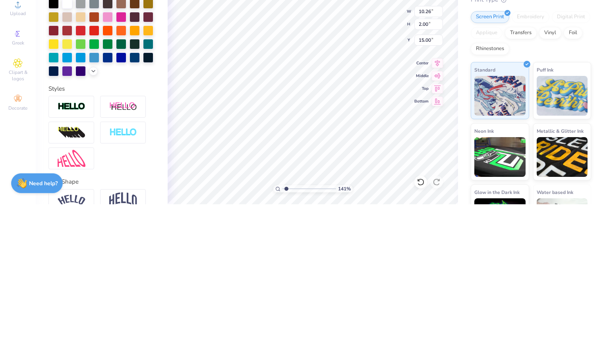
type textarea "NSSLHA×Univ"
type input "1.40962354878438"
type textarea "NSSLHA×Unive"
type input "1.40962354878438"
type textarea "NSSLHA×Univer"
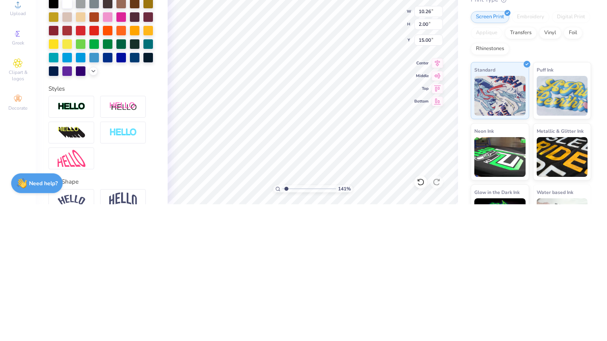
type input "1.40962354878438"
type textarea "NSSLHA×Univers"
type input "1.40962354878438"
type textarea "NSSLHA×Universi"
type input "1.40962354878438"
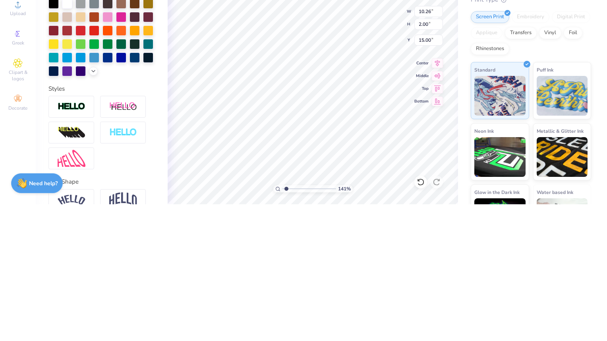
type textarea "NSSLHA×Universit"
type input "1.40962354878438"
type textarea "NSSLHA×University"
type input "1.40962354878438"
type textarea "NSSLHA×University"
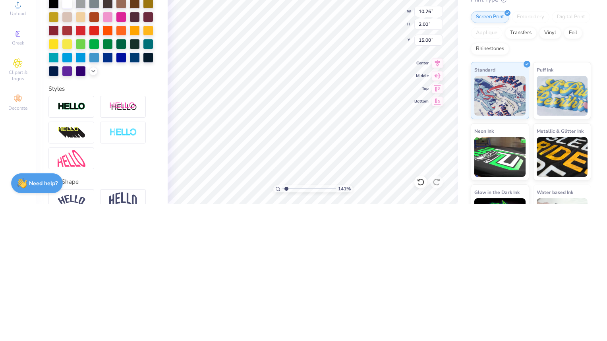
type input "1.40962354878438"
type textarea "NSSLHA×University o"
type input "1.40962354878438"
type textarea "NSSLHA×University of"
type input "1.40962354878438"
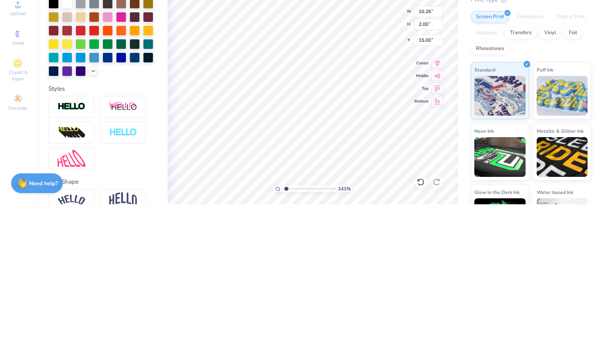
type textarea "NSSLHA×University ofn"
type input "1.40962354878438"
type textarea "NSSLHA×University ofnD"
type input "1.40962354878438"
type textarea "NSSLHA×University ofnDe"
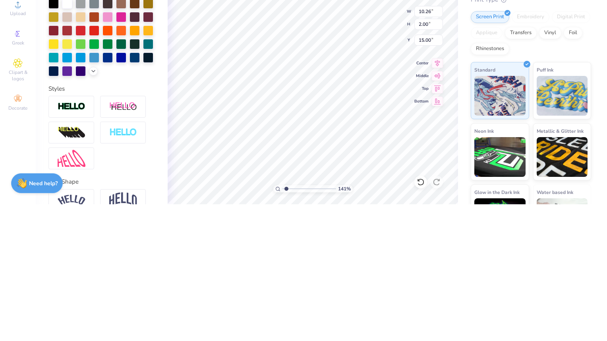
type input "1.40962354878438"
type textarea "NSSLHA×University ofnDel"
type input "1.40962354878438"
type textarea "NSSLHA×University ofnDe"
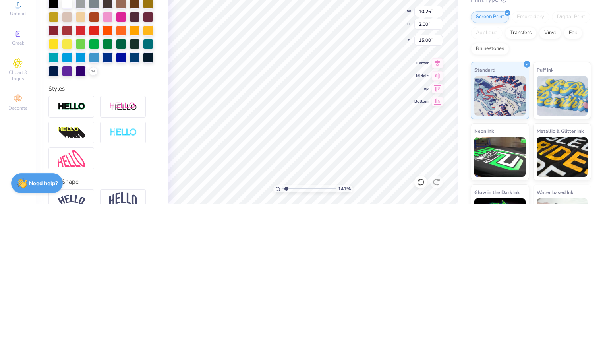
type input "1.40962354878438"
type textarea "NSSLHA×University ofnD"
type input "1.40962354878438"
type textarea "NSSLHA×University ofn"
type input "1.40962354878438"
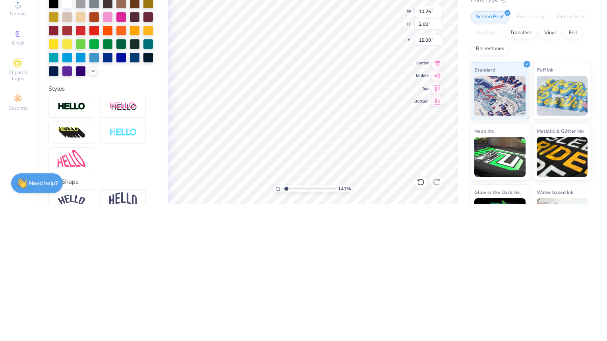
type textarea "NSSLHA×University of"
type input "1.40962354878438"
type textarea "NSSLHA×University o"
type input "1.40962354878438"
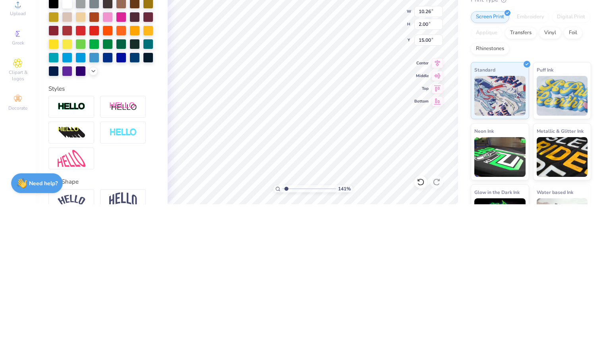
type textarea "NSSLHA×University of"
type input "1.40962354878438"
type textarea "NSSLHA×University of"
type input "1.40962354878438"
type textarea "NSSLHA×University of D"
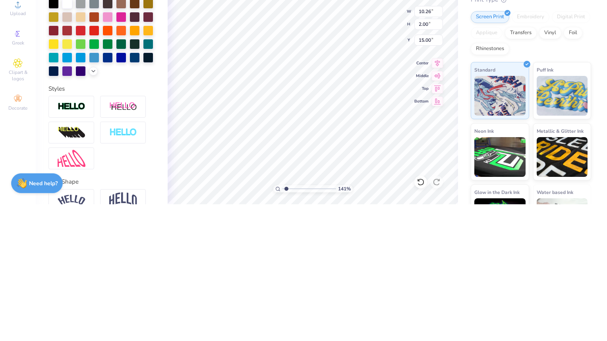
type input "1.40962354878438"
type textarea "NSSLHA×University of De"
type input "1.40962354878438"
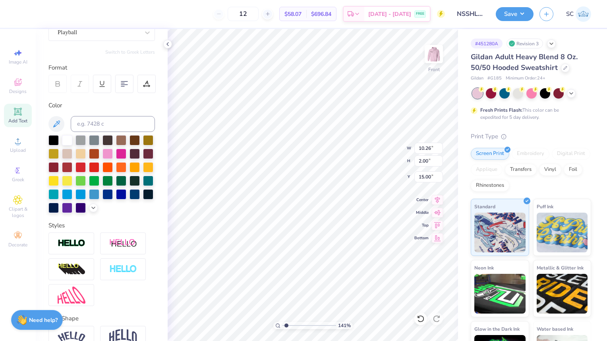
type textarea "NSSLHA×University of Delaware"
click at [109, 137] on div at bounding box center [108, 140] width 10 height 10
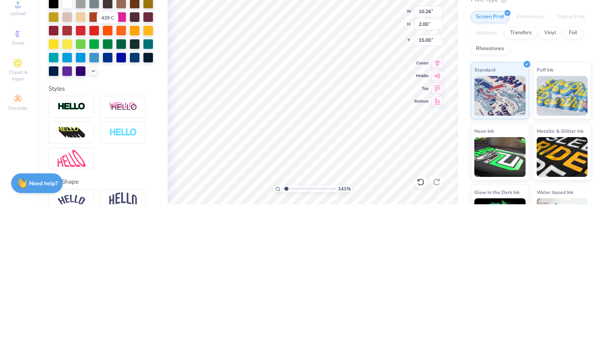
type input "1.40962354878438"
type input "15.67"
type input "1.17"
type input "15.41"
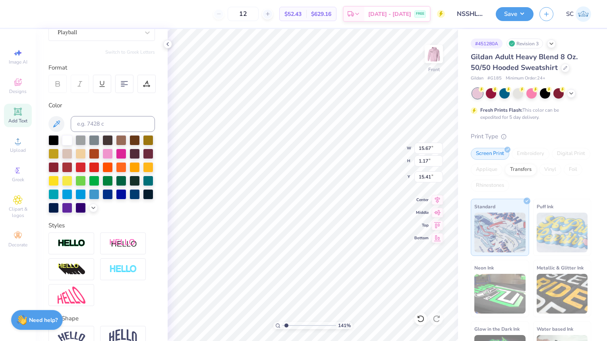
scroll to position [6, 1]
type input "1.40962354878438"
type input "12.64"
type input "0.94"
type input "15.64"
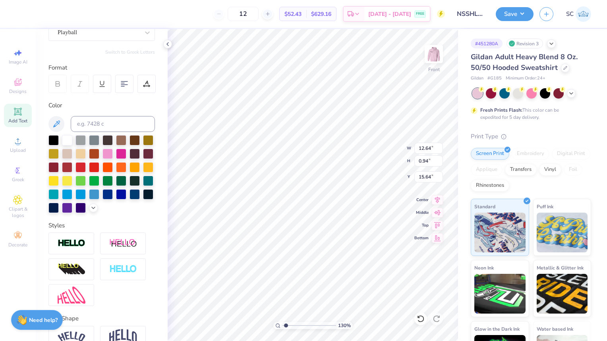
type input "1.2954591794717"
type input "19.13"
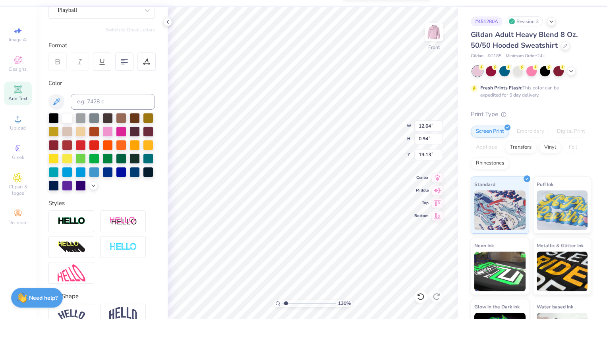
scroll to position [6, 4]
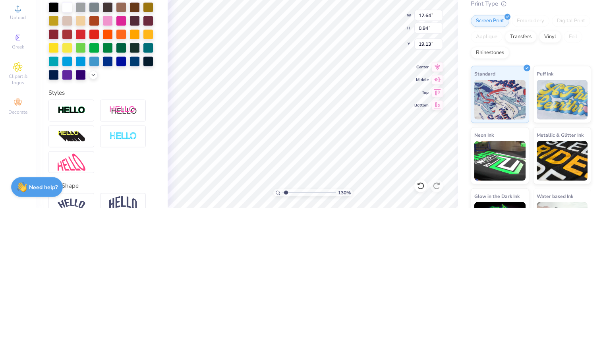
type input "1.2954591794717"
type textarea "NSSLHAUniversity of Delaware"
type input "1.2954591794717"
type textarea "NSSLHA University of Delaware"
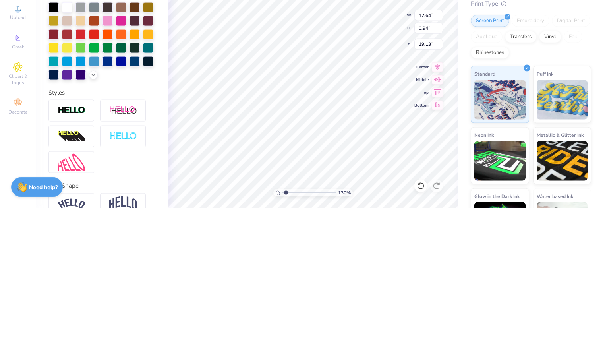
type input "1.2954591794717"
type textarea "NSSLHA qtUniversity of Delaware"
type input "1.2954591794717"
type textarea "NSSLHA qt University of Delaware"
type input "1.2954591794717"
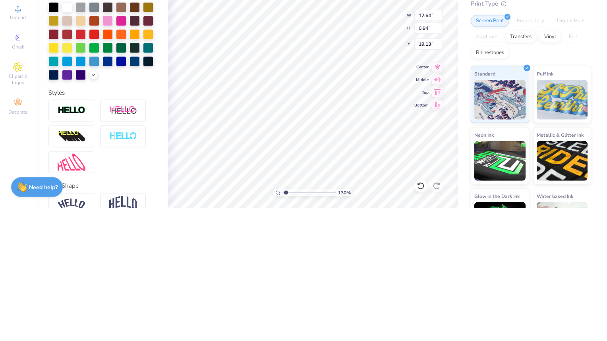
type textarea "NSSLHA qtUniversity of Delaware"
type input "1.2954591794717"
type textarea "NSSLHA qUniversity of Delaware"
type input "1.2954591794717"
type textarea "NSSLHA University of Delaware"
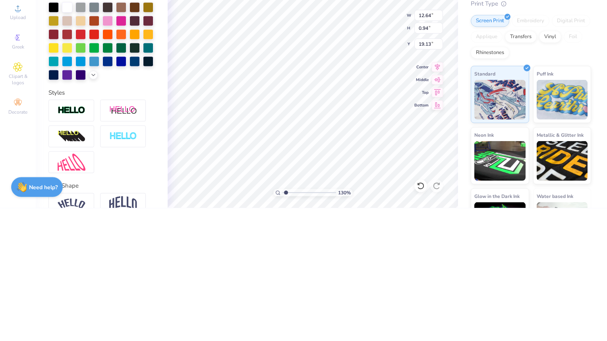
type input "1.2954591794717"
type textarea "NSSLHA atUniversity of Delaware"
type input "1.2954591794717"
type textarea "NSSLHA at University of Delaware"
type input "1.2954591794717"
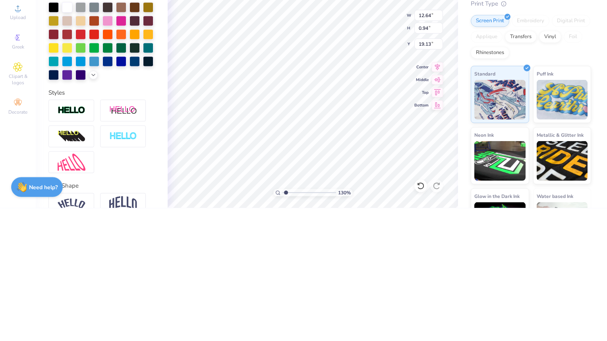
type textarea "NSSLHA at University of Delaware"
type input "1.2954591794717"
type textarea "NSSLHA at University of Delaware"
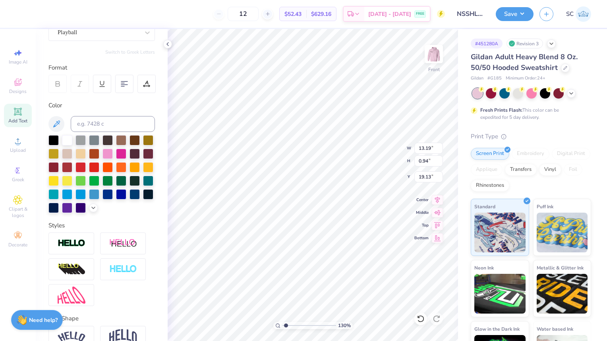
type input "1.2954591794717"
type input "19.07"
type input "1.18607601695321"
click at [440, 56] on img at bounding box center [434, 54] width 16 height 16
click at [433, 58] on img at bounding box center [434, 54] width 16 height 16
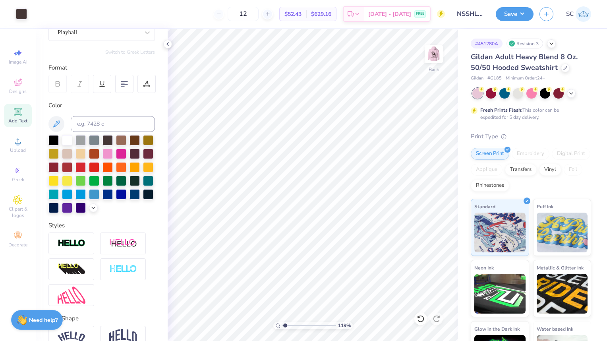
click at [434, 57] on img at bounding box center [434, 54] width 16 height 16
click at [523, 17] on button "Save" at bounding box center [515, 14] width 38 height 14
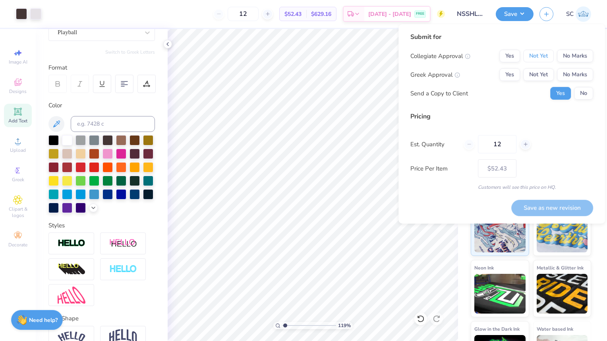
click at [540, 55] on button "Not Yet" at bounding box center [538, 56] width 31 height 13
click at [578, 78] on button "No Marks" at bounding box center [575, 74] width 36 height 13
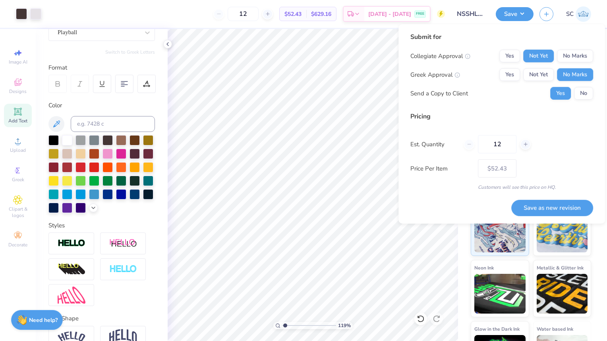
click at [558, 212] on button "Save as new revision" at bounding box center [552, 207] width 82 height 16
type input "$63.57"
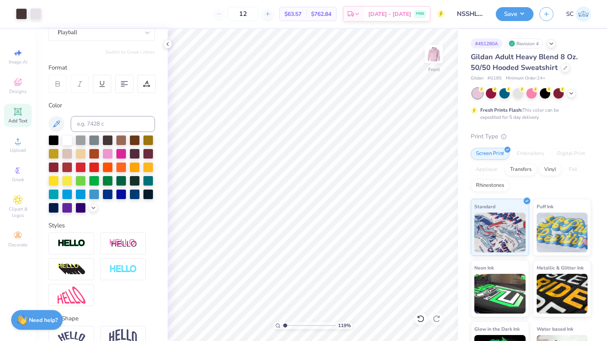
click at [574, 16] on span "SC" at bounding box center [570, 14] width 8 height 9
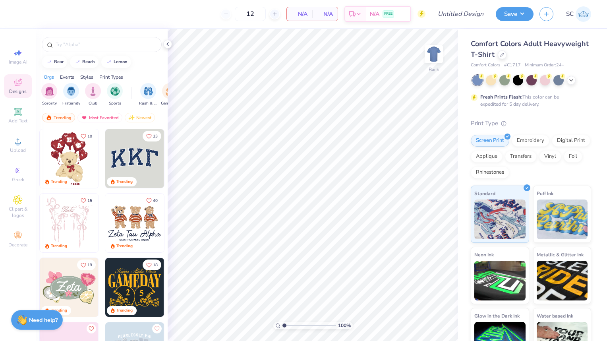
click at [94, 93] on img "filter for Club" at bounding box center [93, 91] width 9 height 9
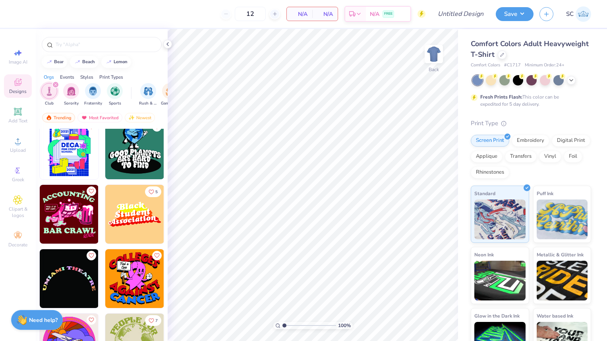
scroll to position [12827, 0]
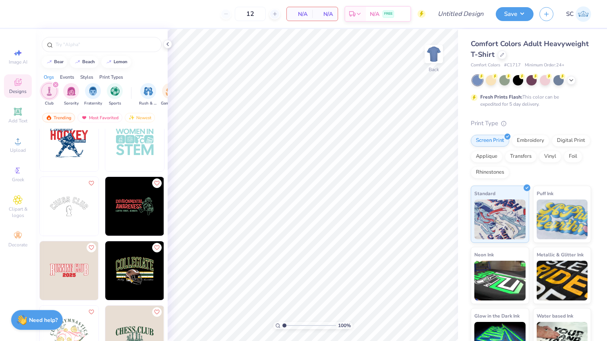
click at [127, 312] on img at bounding box center [134, 335] width 59 height 59
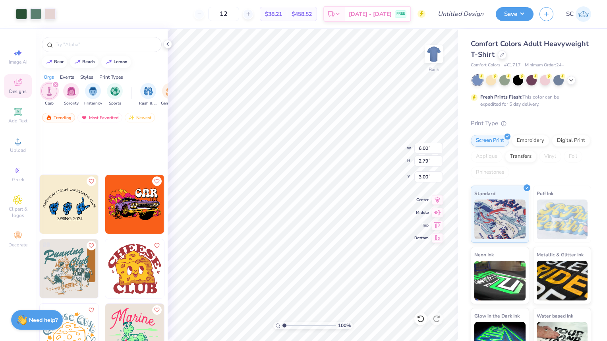
scroll to position [15844, 0]
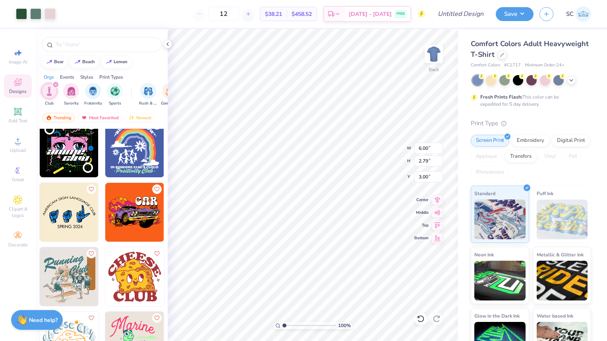
click at [91, 228] on img at bounding box center [69, 212] width 59 height 59
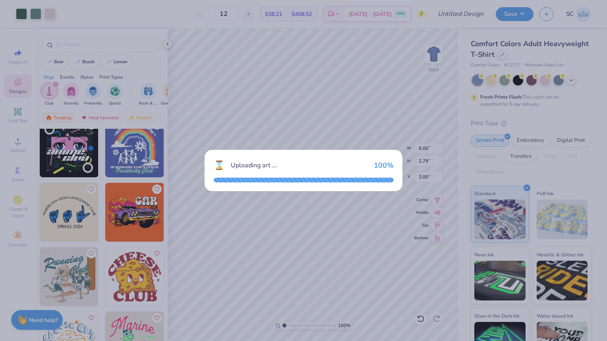
type input "8.09"
type input "4.91"
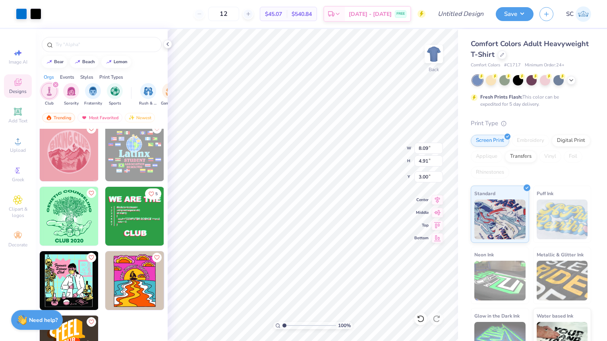
scroll to position [17449, 0]
click at [126, 44] on input "text" at bounding box center [106, 45] width 102 height 8
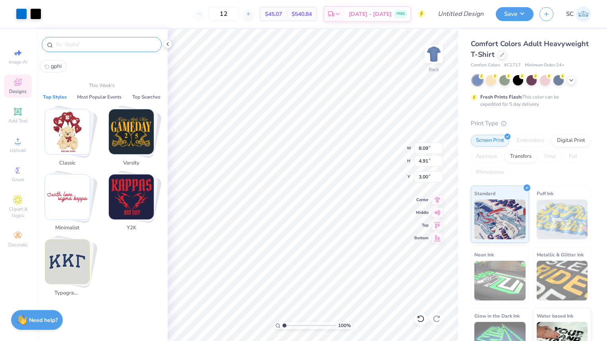
click at [103, 42] on input "text" at bounding box center [106, 45] width 102 height 8
click at [110, 44] on input "text" at bounding box center [106, 45] width 102 height 8
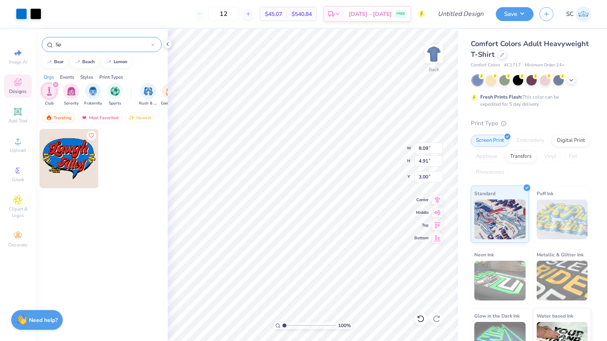
type input "S"
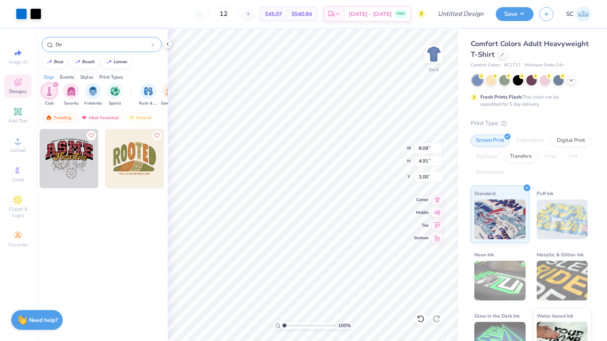
type input "D"
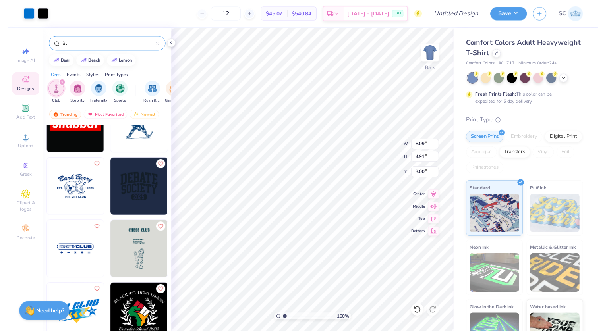
scroll to position [1319, 0]
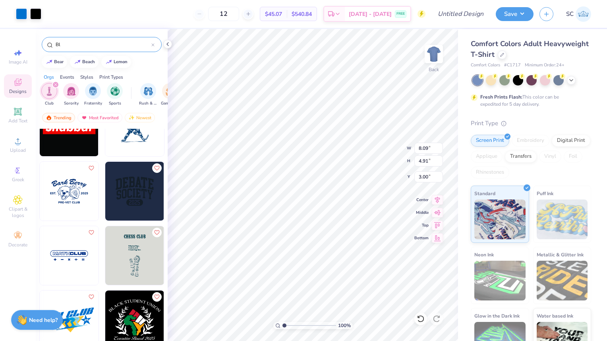
type input "B"
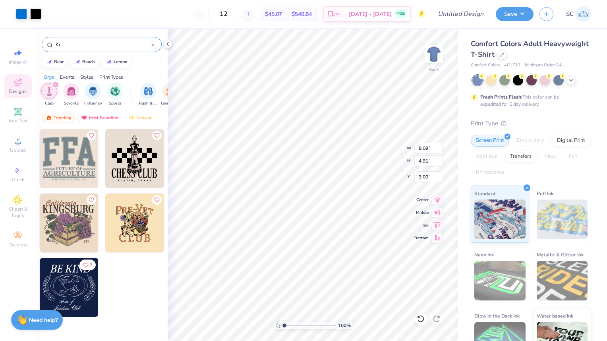
type input "Ki"
click at [76, 304] on img at bounding box center [69, 287] width 59 height 59
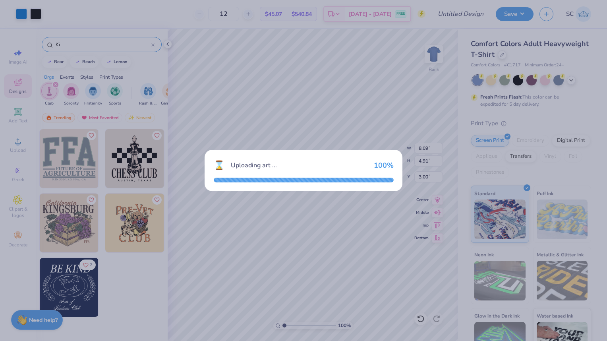
type input "9.64"
type input "8.32"
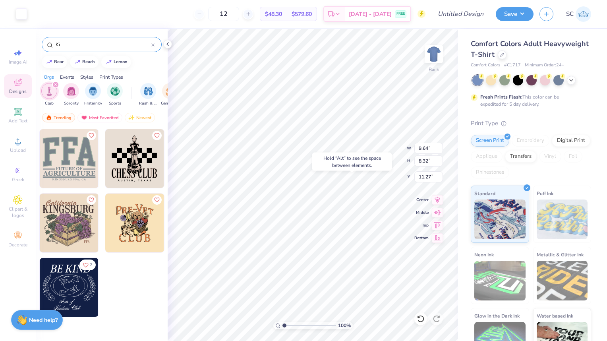
type input "6.45"
type input "5.56"
type input "15.41"
click at [85, 164] on img at bounding box center [69, 158] width 59 height 59
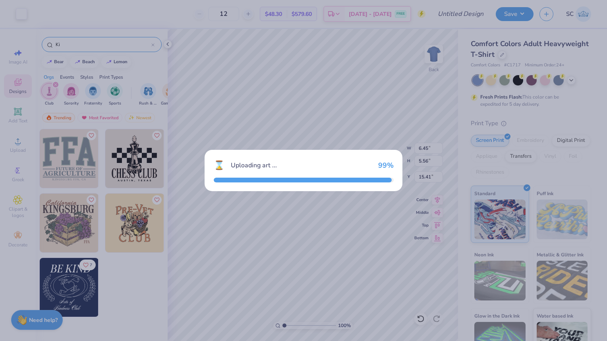
type input "10.00"
type input "8.26"
type input "3.00"
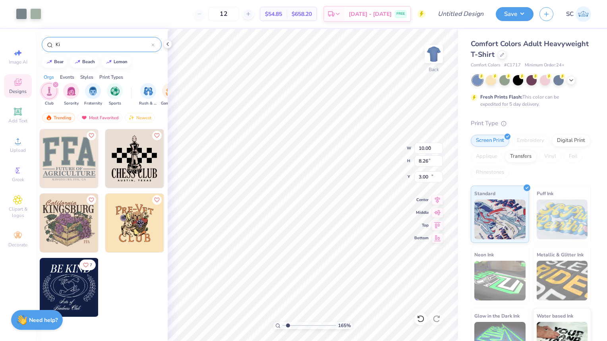
type input "1.64856996636956"
type input "6.21"
type input "5.13"
type input "10.90"
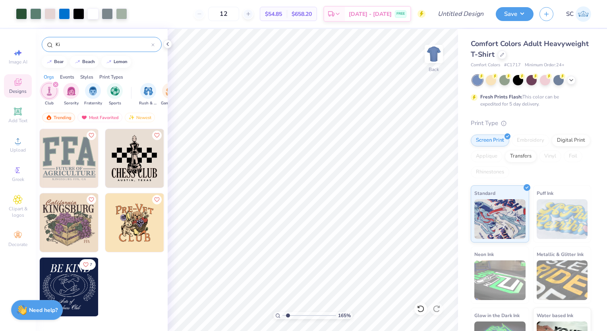
type input "1.65170835235481"
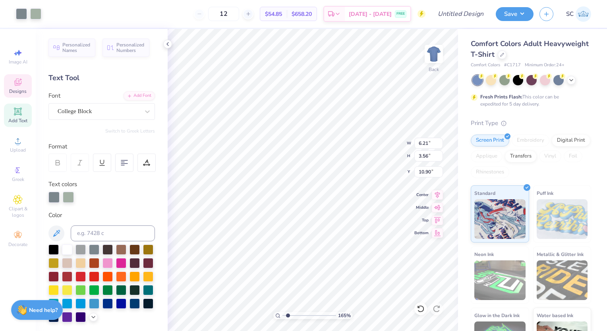
scroll to position [6, 1]
type textarea "FF"
type input "1.65170835235481"
type textarea "F"
type input "1.65170835235481"
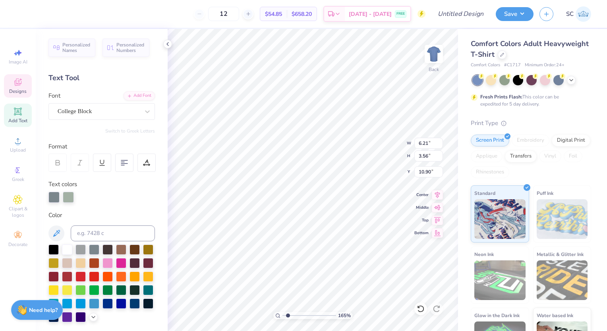
type input "1.65170835235481"
type textarea "N"
type input "1.65170835235481"
type textarea "NS"
type input "1.65170835235481"
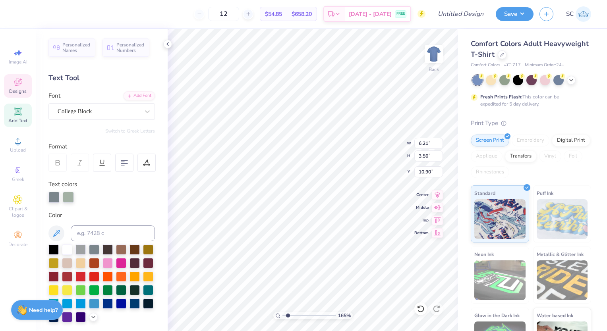
type textarea "NSSL"
type input "1.65170835235481"
type textarea "NSSLH"
type input "1.65170835235481"
type textarea "NSSLHA"
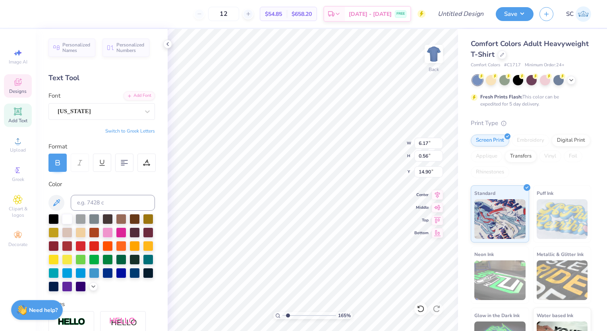
type input "1.65170835235481"
type input "3.10"
type input "0.36"
type input "14.44"
type input "1.65170835235481"
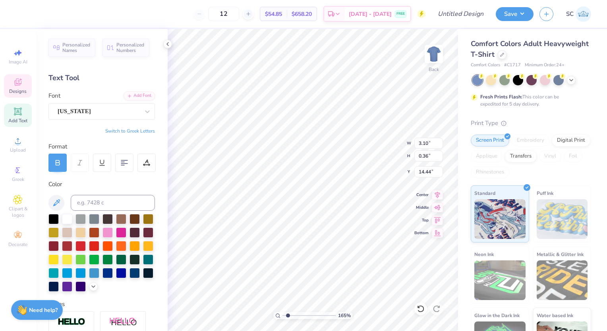
type textarea "Un OF"
type input "1.65170835235481"
type textarea "Uni OF"
type input "1.65170835235481"
type textarea "Univ OF"
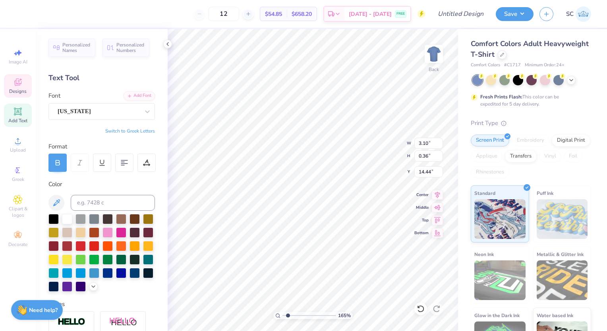
type input "1.65170835235481"
type textarea "Unive OF"
type input "1.65170835235481"
type textarea "Univer OF"
type input "1.65170835235481"
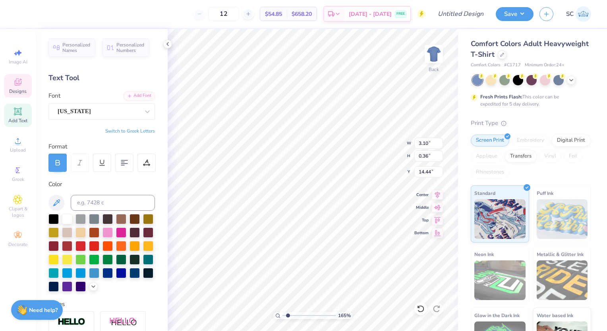
type textarea "Universi OF"
type input "1.65170835235481"
type textarea "Universit OF"
type input "1.65170835235481"
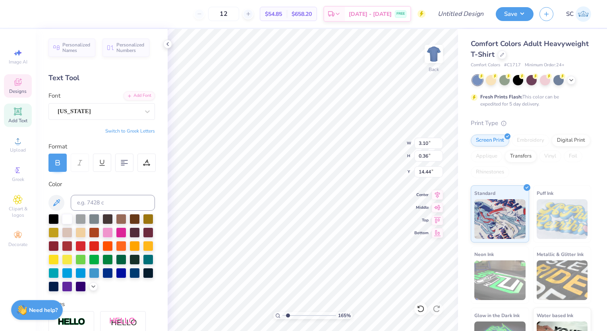
type textarea "University OF"
type input "1.65170835235481"
type textarea "University OF"
type input "1.65170835235481"
type input "6.17"
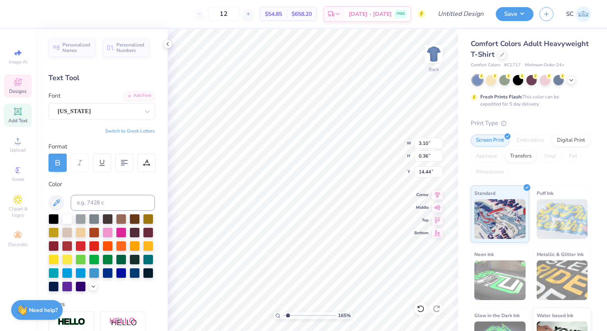
type input "0.56"
type input "14.90"
type input "1.65170835235481"
type textarea "D"
type input "1.65170835235481"
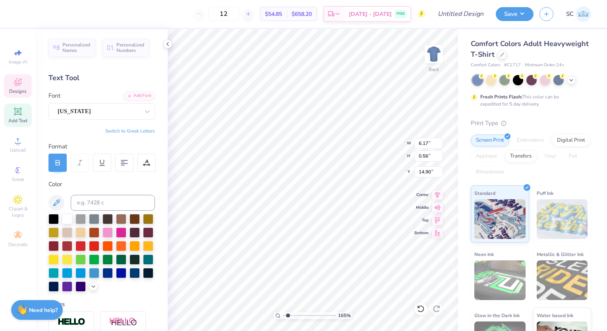
scroll to position [6, 1]
type textarea "Del"
type input "1.65170835235481"
type textarea "Dela"
type input "1.65170835235481"
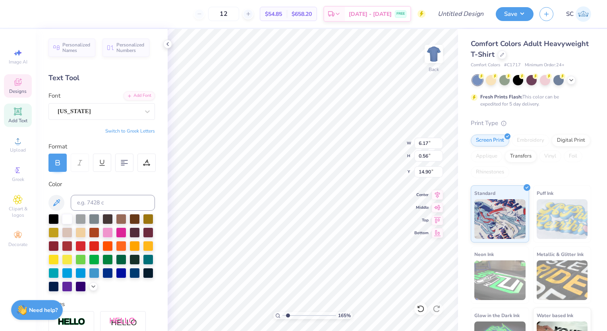
type textarea "Delawa"
type input "1.65170835235481"
type textarea "Delawar"
type input "1.65170835235481"
type textarea "Delaware"
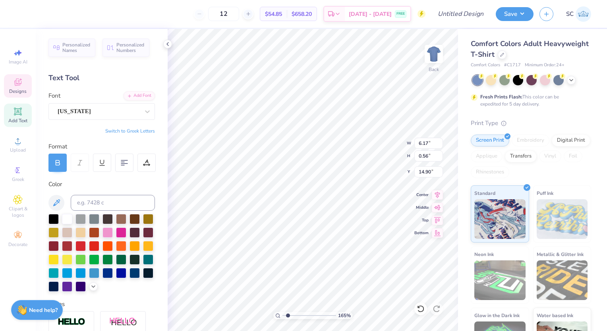
scroll to position [6, 2]
type input "1.65170835235481"
type input "4.40"
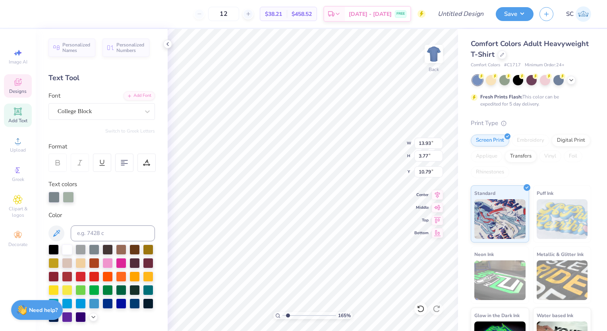
scroll to position [6, 1]
click at [168, 43] on icon at bounding box center [167, 44] width 6 height 6
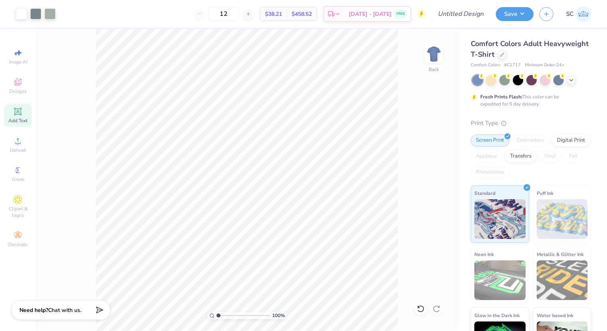
type input "1"
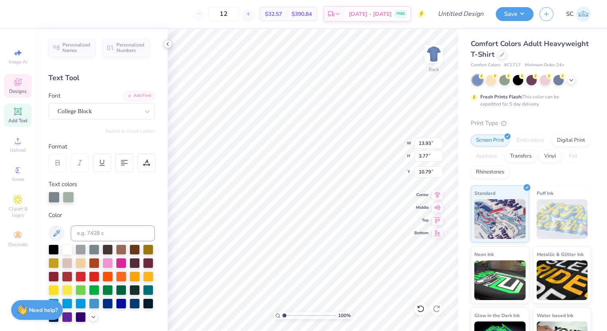
type input "5.56"
click at [487, 300] on div "Neon Ink" at bounding box center [500, 275] width 58 height 57
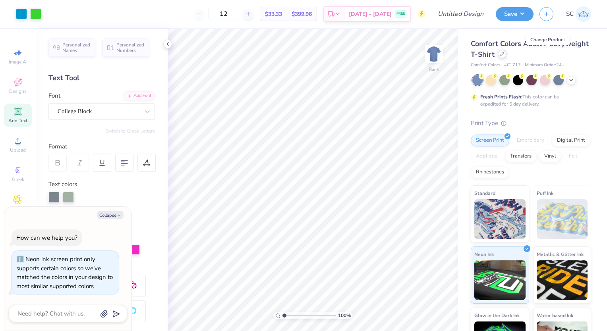
click at [507, 58] on div at bounding box center [502, 54] width 9 height 9
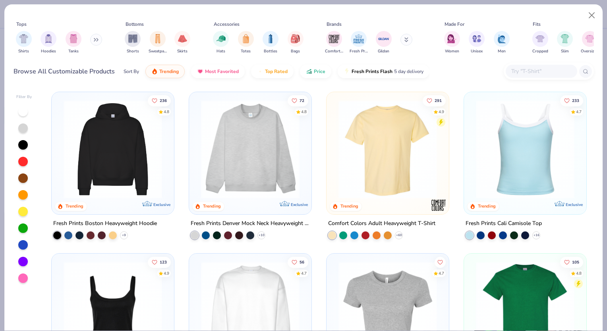
click at [232, 118] on img at bounding box center [250, 149] width 106 height 99
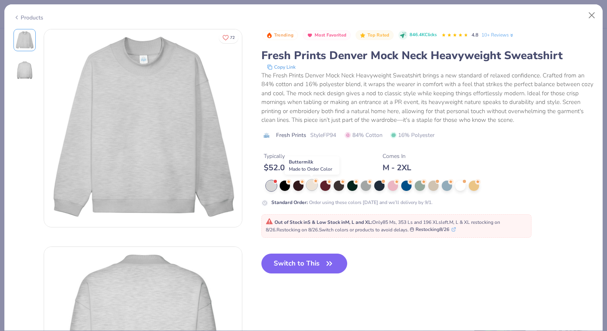
click at [311, 184] on div at bounding box center [312, 185] width 10 height 10
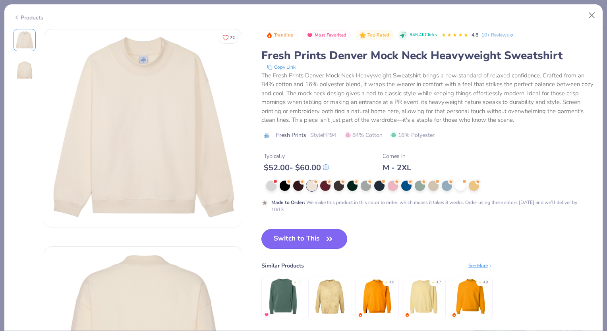
click at [298, 246] on button "Switch to This" at bounding box center [304, 239] width 86 height 20
click at [308, 235] on button "Switch to This" at bounding box center [304, 239] width 86 height 20
type textarea "x"
type input "50"
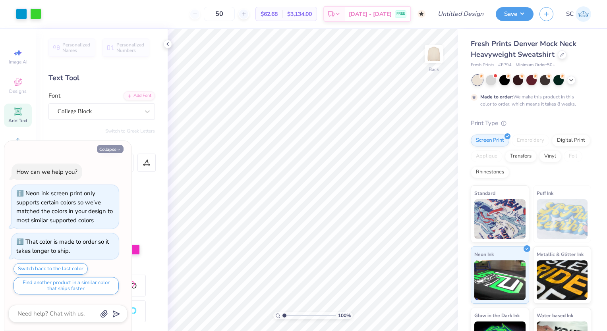
click at [113, 150] on button "Collapse" at bounding box center [110, 149] width 27 height 8
type textarea "x"
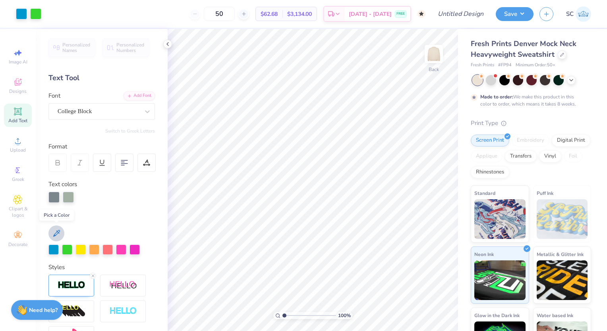
click at [57, 229] on icon at bounding box center [57, 234] width 10 height 10
click at [17, 18] on div at bounding box center [21, 13] width 11 height 11
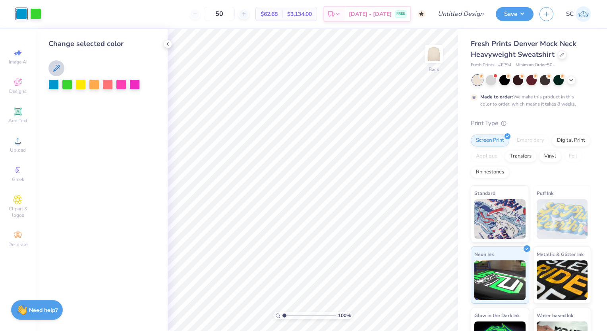
click at [62, 66] on button at bounding box center [56, 68] width 16 height 16
click at [136, 88] on div at bounding box center [135, 84] width 10 height 10
click at [134, 85] on div at bounding box center [135, 84] width 10 height 10
click at [130, 116] on div "Change selected color" at bounding box center [102, 180] width 132 height 302
click at [33, 13] on div at bounding box center [35, 13] width 11 height 11
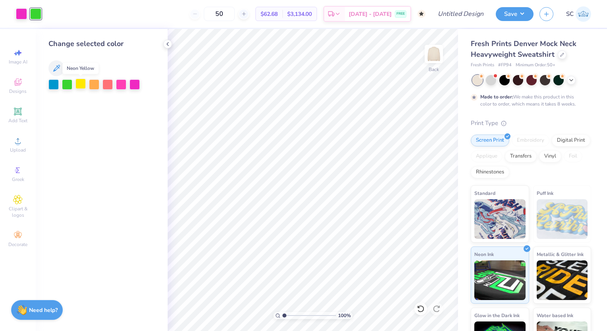
click at [79, 86] on div at bounding box center [80, 84] width 10 height 10
click at [92, 83] on div at bounding box center [94, 84] width 10 height 10
click at [169, 45] on icon at bounding box center [167, 44] width 6 height 6
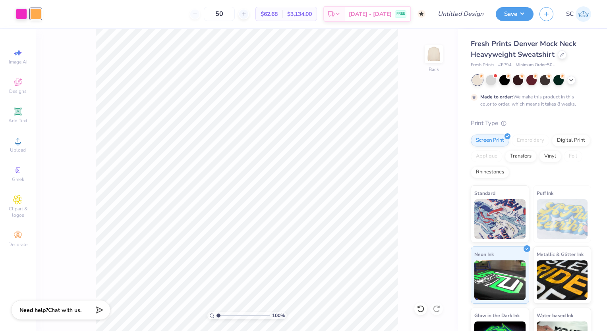
click at [69, 110] on div "100 % Back" at bounding box center [247, 180] width 422 height 302
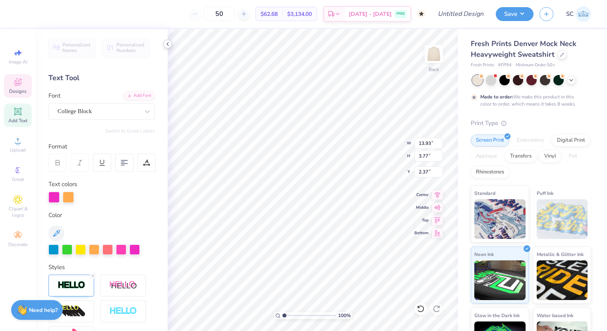
click at [167, 45] on icon at bounding box center [167, 44] width 6 height 6
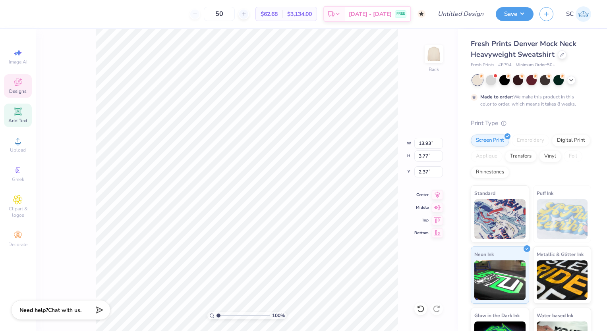
drag, startPoint x: 93, startPoint y: 128, endPoint x: 26, endPoint y: 89, distance: 76.9
click at [64, 108] on div "100 % Back W 13.93 13.93 " H 3.77 3.77 " Y 2.37 2.37 " Center Middle Top Bottom" at bounding box center [247, 180] width 422 height 302
click at [26, 89] on span "Designs" at bounding box center [17, 91] width 17 height 6
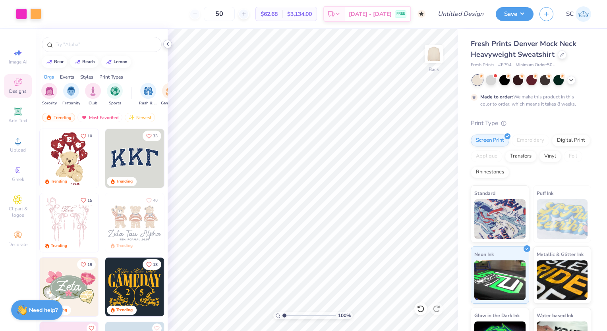
click at [166, 44] on icon at bounding box center [167, 44] width 6 height 6
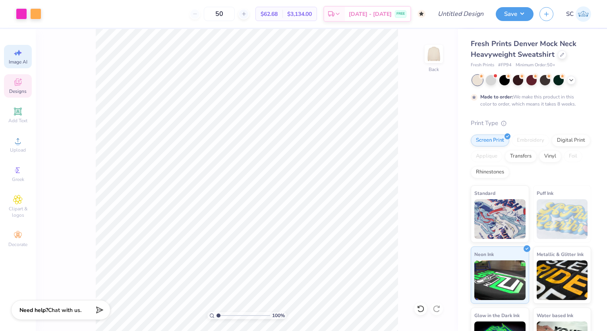
click at [25, 56] on div "Image AI" at bounding box center [18, 56] width 28 height 23
select select "4"
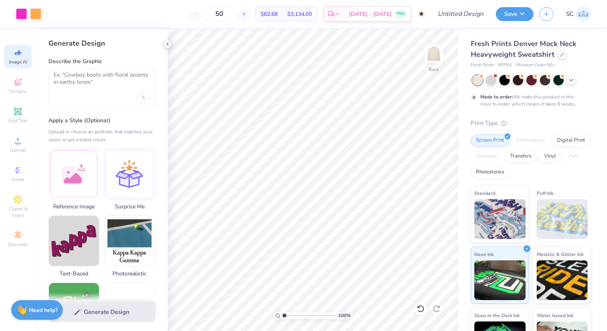
click at [167, 41] on icon at bounding box center [167, 44] width 6 height 6
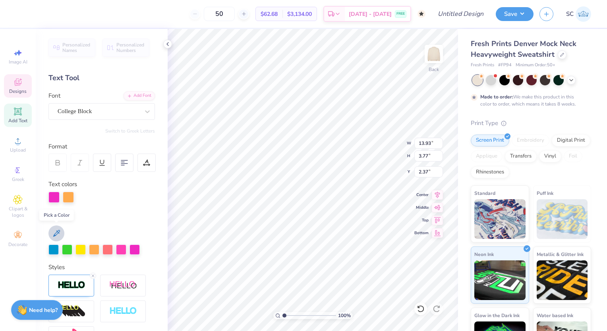
click at [57, 232] on icon at bounding box center [57, 234] width 10 height 10
click at [168, 44] on icon at bounding box center [167, 44] width 6 height 6
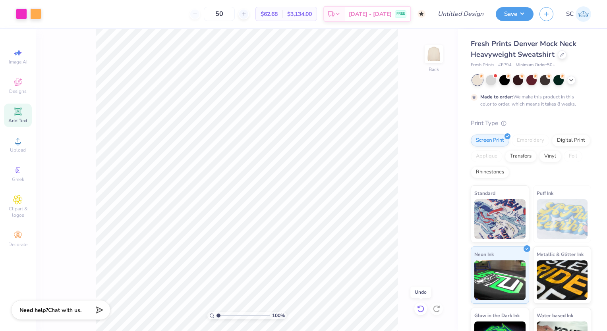
click at [423, 309] on icon at bounding box center [420, 309] width 7 height 7
click at [421, 310] on icon at bounding box center [421, 309] width 8 height 8
click at [421, 310] on div "100 % Back" at bounding box center [247, 180] width 422 height 302
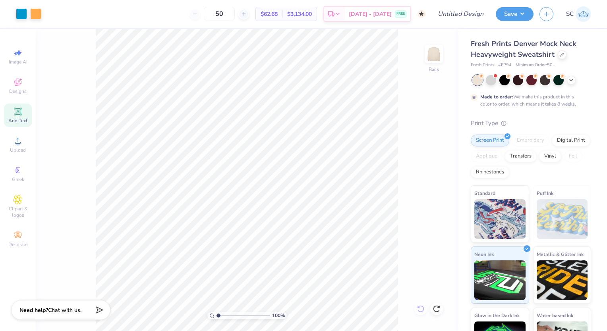
click at [421, 310] on div "100 % Back" at bounding box center [247, 180] width 422 height 302
click at [19, 77] on icon at bounding box center [18, 82] width 10 height 10
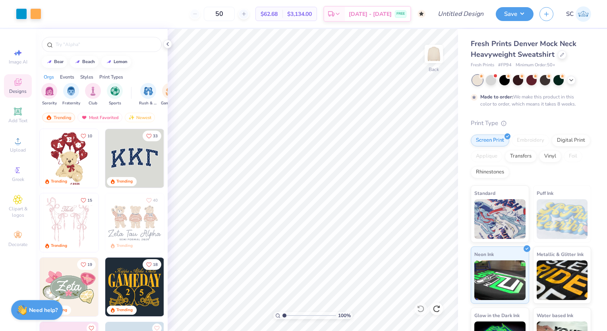
click at [67, 76] on div "Events" at bounding box center [67, 76] width 14 height 7
click at [104, 92] on div "filter for Holidays" at bounding box center [110, 90] width 16 height 16
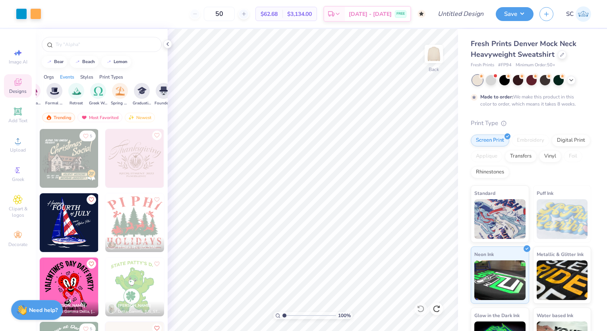
scroll to position [0, 266]
click at [104, 92] on img "filter for Greek Week" at bounding box center [101, 91] width 9 height 9
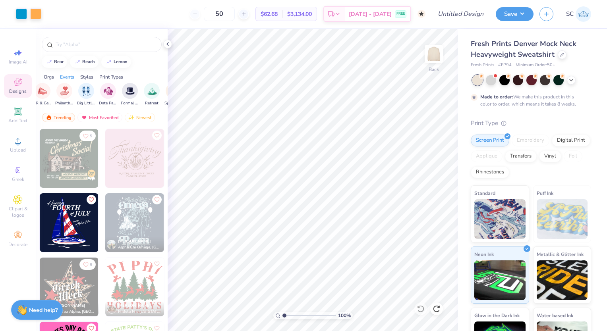
scroll to position [0, 213]
click at [104, 92] on div "filter for Date Parties & Socials" at bounding box center [110, 91] width 16 height 16
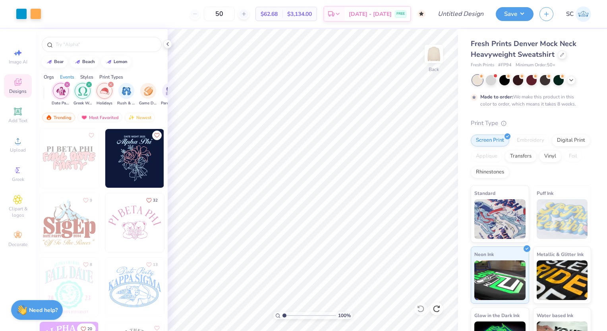
scroll to position [0, 87]
click at [108, 82] on div "filter for Holidays" at bounding box center [110, 84] width 7 height 7
click at [66, 83] on icon "filter for Date Parties & Socials" at bounding box center [67, 84] width 3 height 3
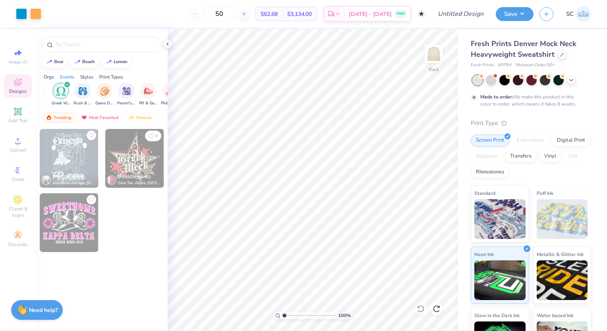
click at [67, 83] on icon "filter for Greek Week" at bounding box center [67, 84] width 3 height 3
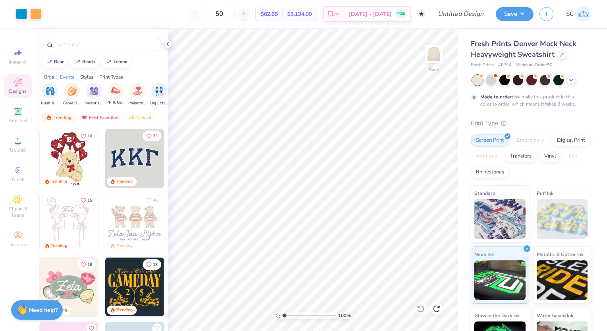
scroll to position [0, 99]
click at [111, 89] on img "filter for PR & General" at bounding box center [115, 90] width 9 height 9
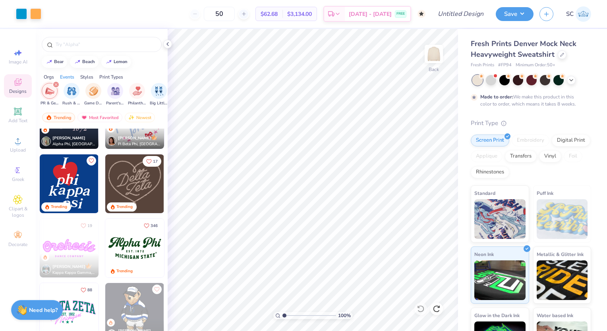
scroll to position [233, 0]
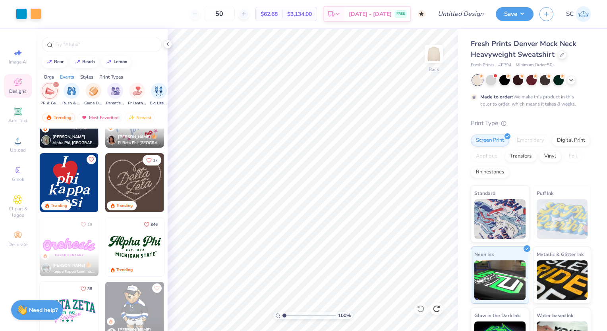
click at [56, 180] on img at bounding box center [69, 182] width 59 height 59
type input "8.42"
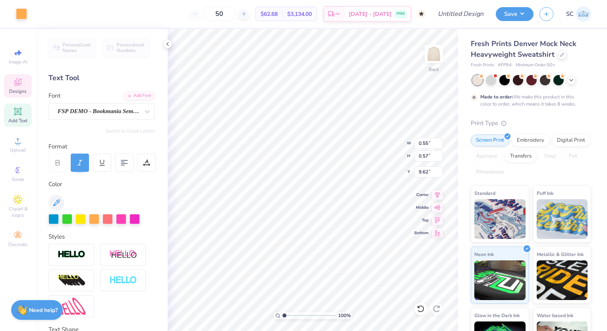
scroll to position [6, 1]
type input "0.50"
type input "0.62"
type input "9.38"
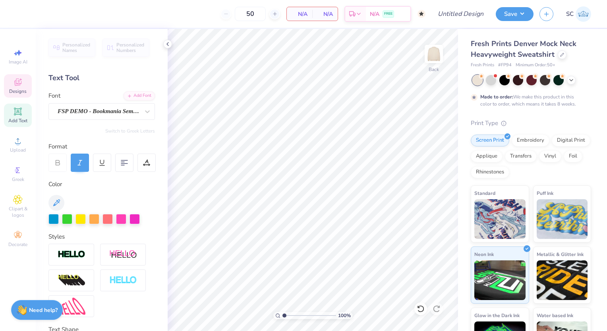
click at [14, 85] on icon at bounding box center [18, 82] width 10 height 10
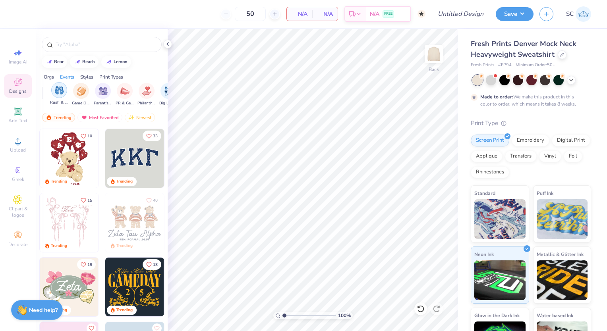
scroll to position [0, 89]
click at [129, 88] on div "filter for PR & General" at bounding box center [125, 90] width 16 height 16
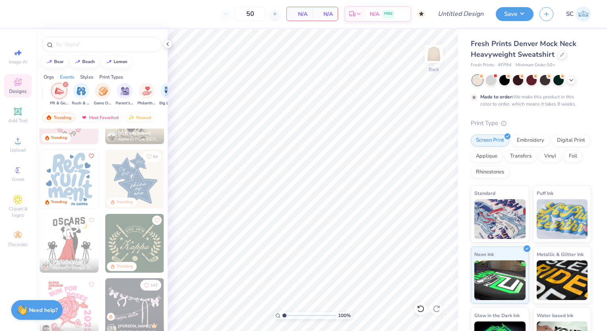
scroll to position [748, 0]
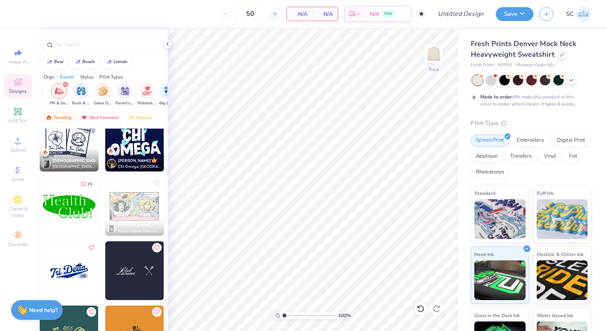
click at [100, 201] on div "Madison Carmichael Alpha Omicron Pi, University Of Alabama 142 Emily Curry Kapp…" at bounding box center [101, 267] width 125 height 1983
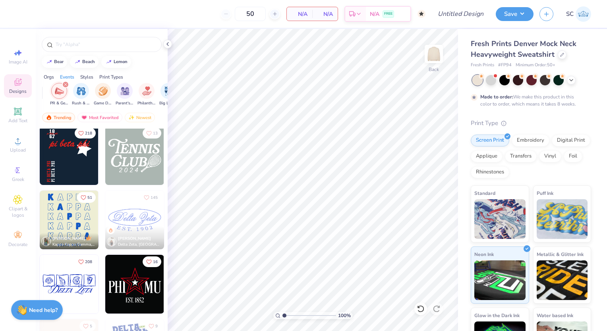
scroll to position [1677, 0]
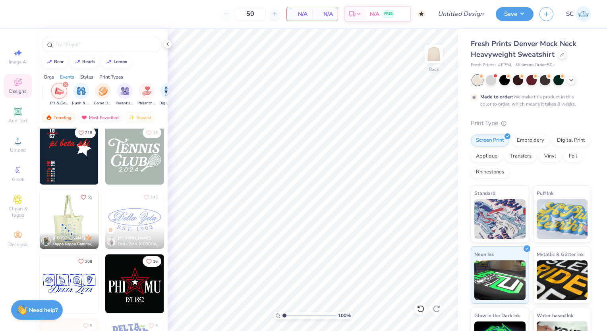
click at [40, 212] on img at bounding box center [10, 219] width 59 height 59
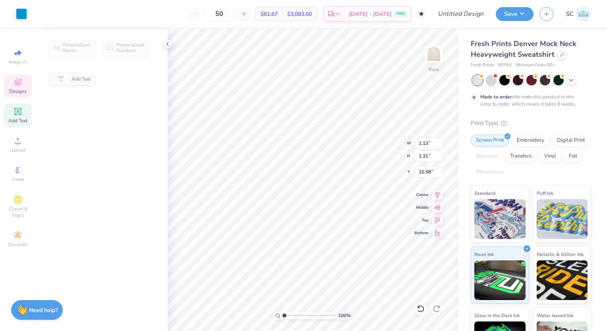
type input "1.13"
type input "1.31"
type input "10.58"
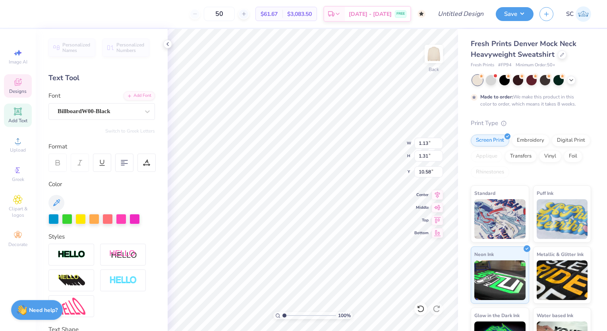
type textarea "A"
type input "1.07"
type input "1.32"
type input "3.01"
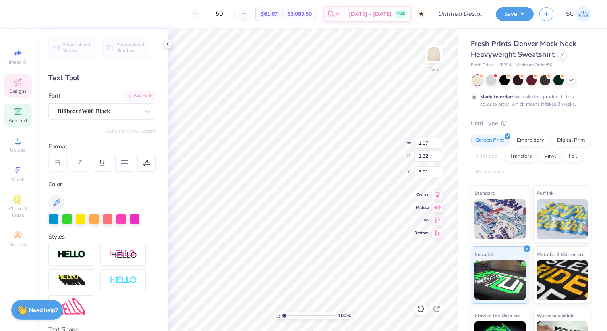
type textarea "NSSLHA"
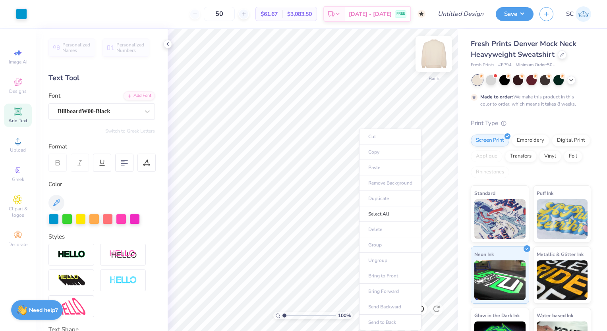
click at [428, 70] on div "Back" at bounding box center [434, 59] width 18 height 28
click at [433, 57] on img at bounding box center [434, 54] width 32 height 32
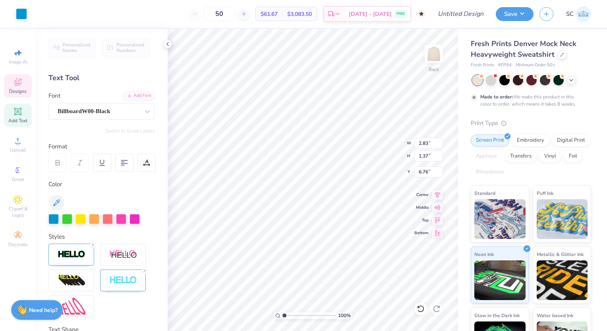
scroll to position [6, 1]
type textarea "P"
type textarea "N"
type textarea "HA"
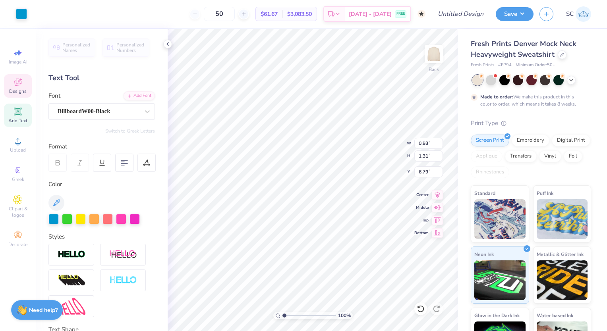
scroll to position [6, 1]
type textarea "L"
type input "2.99"
type input "1.37"
type input "6.77"
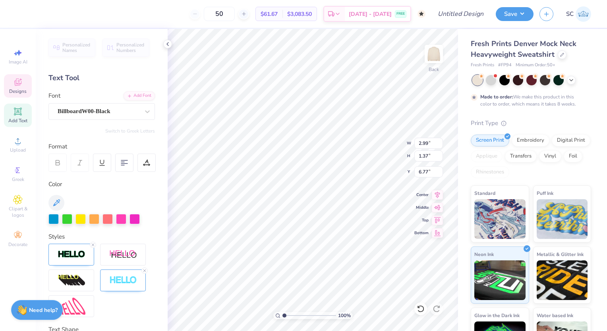
type textarea "k"
type textarea "N S S"
type input "1.13"
type input "1.31"
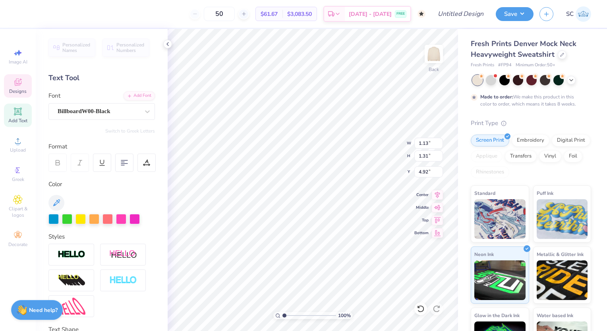
type input "4.92"
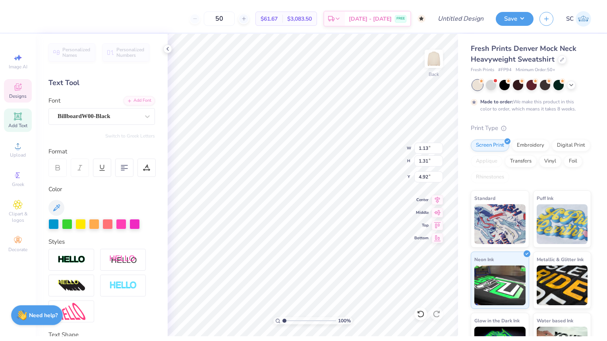
scroll to position [6, 1]
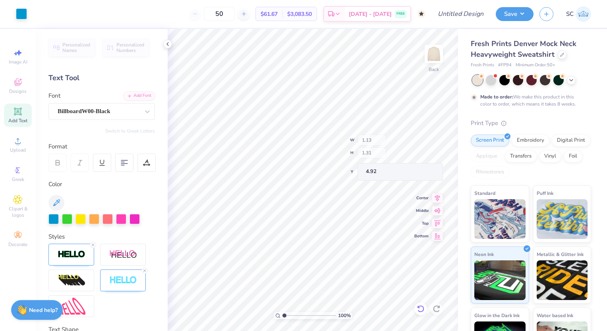
type input "1.12"
type input "1.37"
type input "4.89"
drag, startPoint x: 422, startPoint y: 311, endPoint x: 415, endPoint y: 306, distance: 8.4
click at [415, 306] on div at bounding box center [420, 309] width 13 height 13
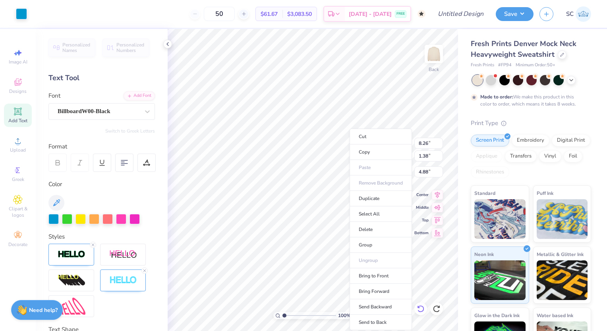
drag, startPoint x: 415, startPoint y: 306, endPoint x: 350, endPoint y: 155, distance: 164.8
type input "5.10"
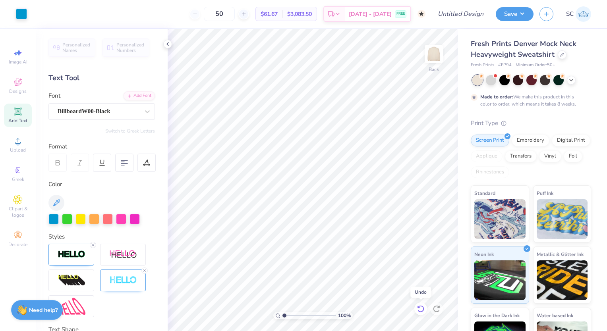
click at [420, 306] on icon at bounding box center [420, 309] width 7 height 7
click at [417, 308] on icon at bounding box center [421, 309] width 8 height 8
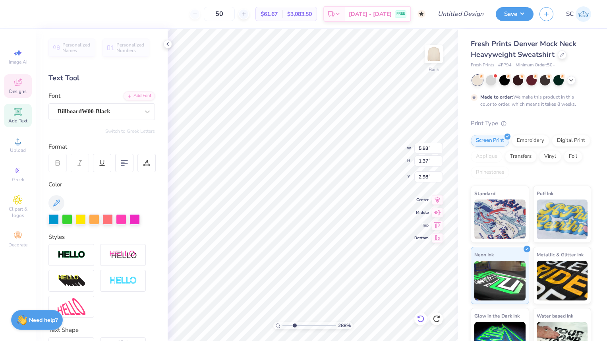
click at [496, 233] on img at bounding box center [499, 219] width 51 height 40
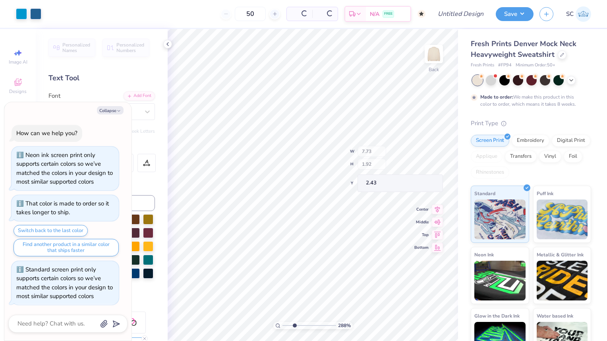
type input "2.88276441476312"
type textarea "x"
type input "2.88276441476312"
type textarea "x"
type input "2.88276441476312"
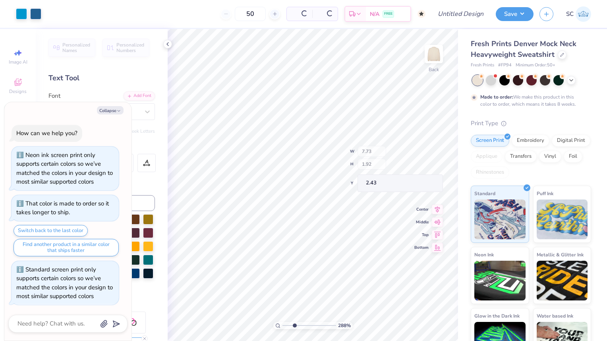
type textarea "x"
type input "2.88276441476312"
type textarea "x"
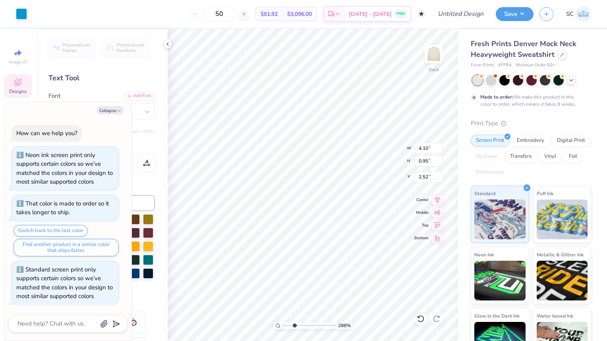
type input "2.88276441476312"
type textarea "x"
type input "2.88276441476312"
type textarea "x"
type input "2.88276441476312"
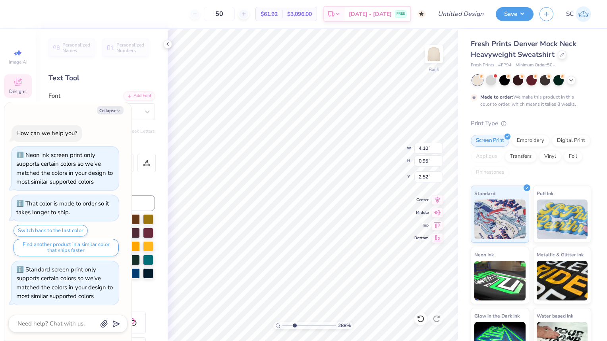
type textarea "x"
type input "0.50"
click at [108, 114] on button "Collapse" at bounding box center [110, 110] width 27 height 8
type textarea "x"
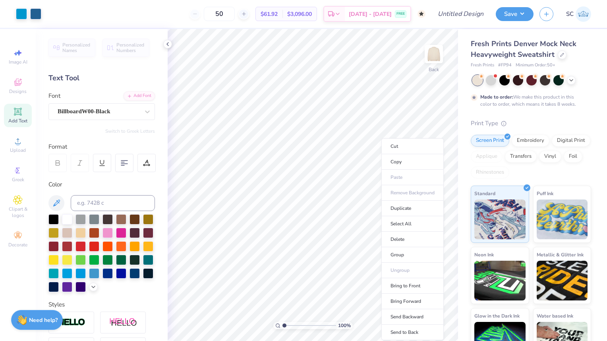
click at [419, 238] on li "Delete" at bounding box center [412, 239] width 62 height 15
type input "1"
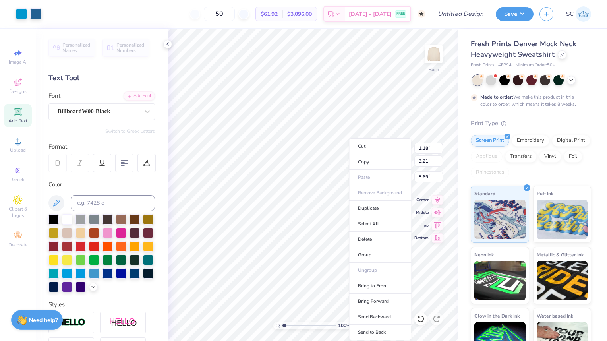
click at [389, 246] on li "Delete" at bounding box center [380, 239] width 62 height 15
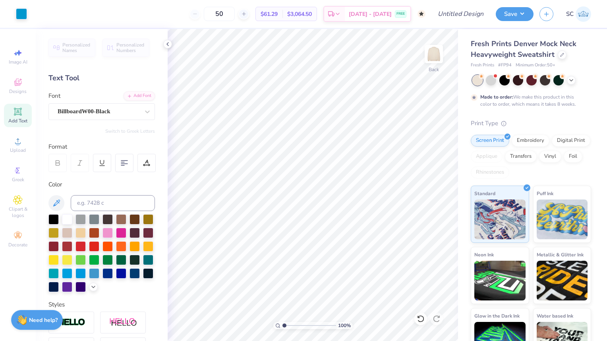
click at [21, 118] on span "Add Text" at bounding box center [17, 121] width 19 height 6
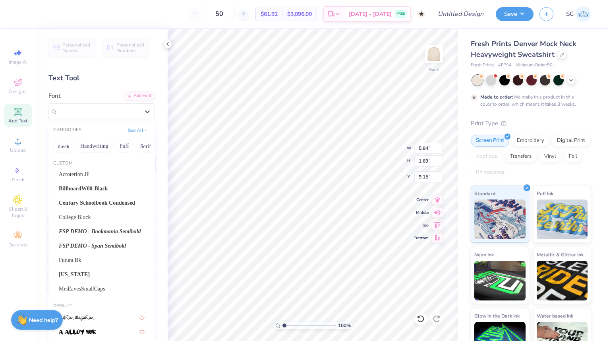
click at [70, 188] on span "BillboardW00-Black" at bounding box center [83, 188] width 49 height 8
click at [72, 195] on input at bounding box center [113, 203] width 84 height 16
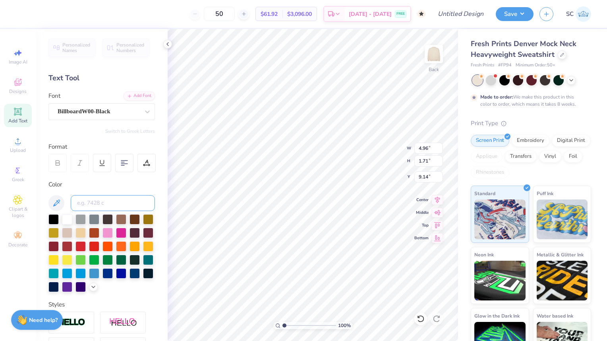
type input "4.96"
type input "1.71"
type input "9.14"
type input "N"
click at [107, 184] on div "Color" at bounding box center [101, 184] width 106 height 9
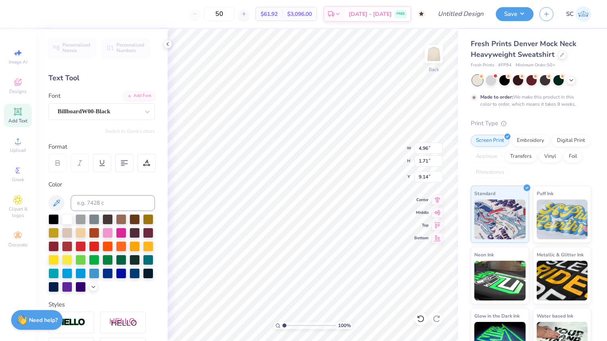
type textarea "T"
type input "1.43"
type input "2.07"
type textarea "N S S L H A N S S L H A N S S L H A N S S L H A"
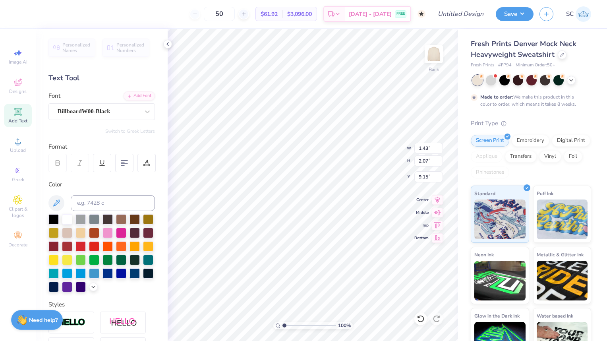
scroll to position [8, 2]
click at [20, 89] on span "Designs" at bounding box center [17, 91] width 17 height 6
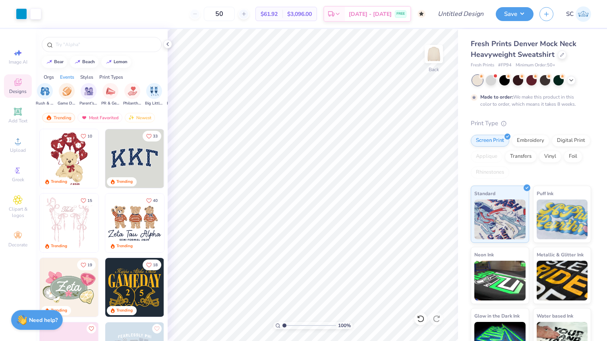
scroll to position [0, 104]
click at [107, 94] on img "filter for PR & General" at bounding box center [110, 91] width 9 height 9
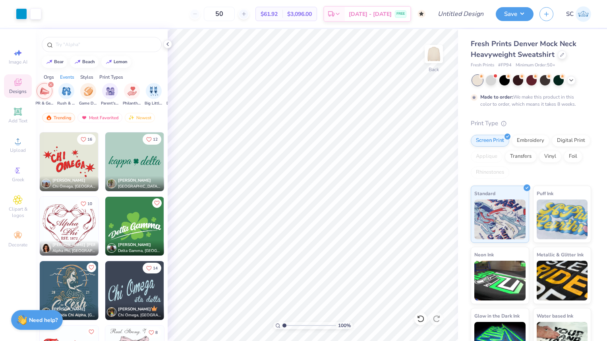
scroll to position [6173, 0]
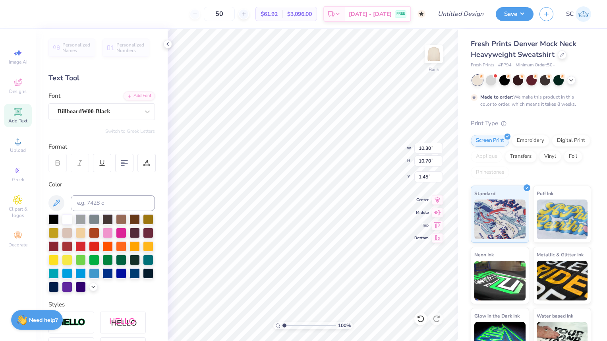
type input "1.45"
type textarea "S S L H A N S S L H A N S S L H A N S S L H A"
click at [116, 279] on div at bounding box center [121, 273] width 10 height 10
